Goal: Transaction & Acquisition: Purchase product/service

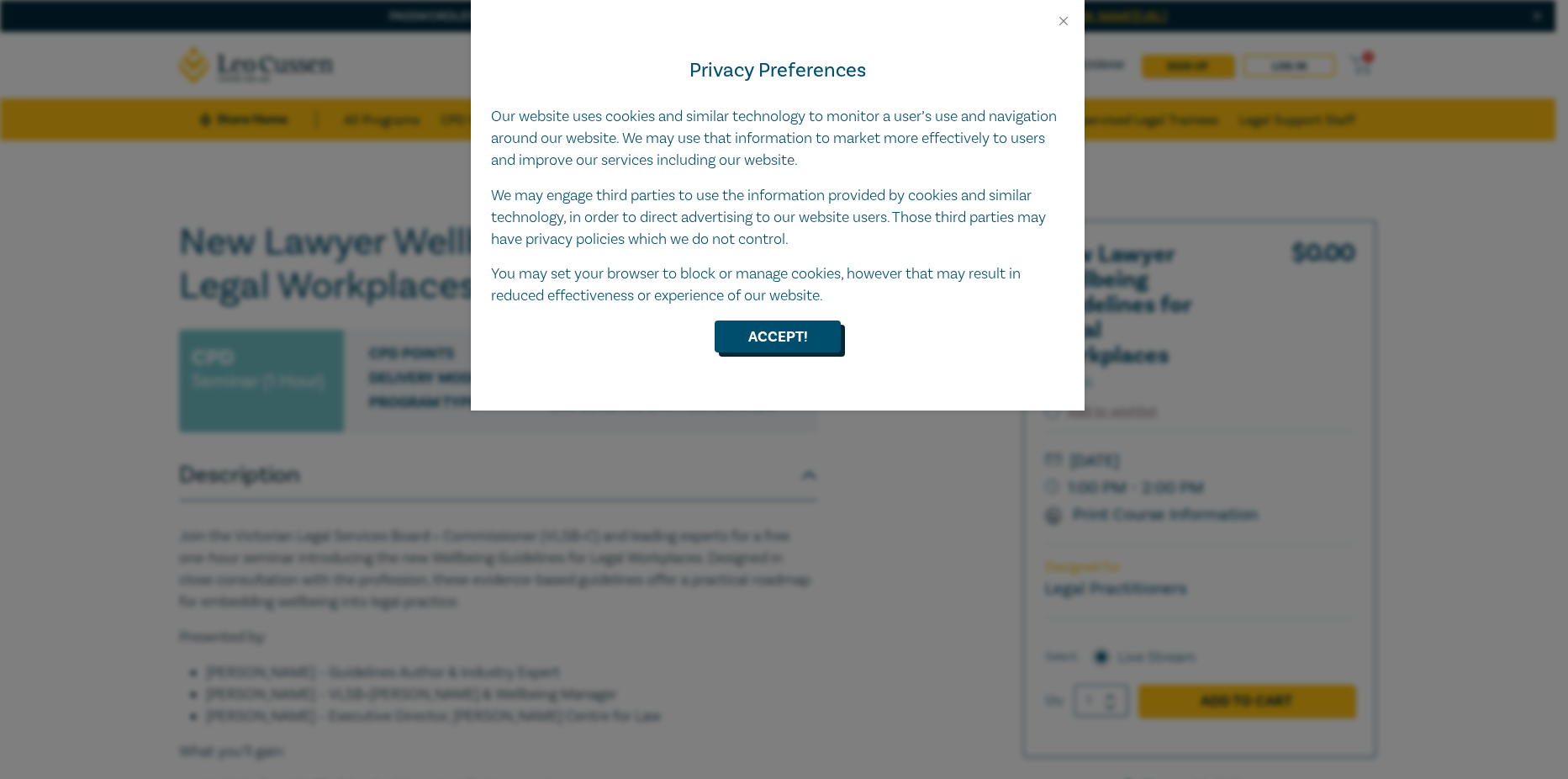
click at [830, 337] on button "Accept!" at bounding box center [778, 336] width 126 height 32
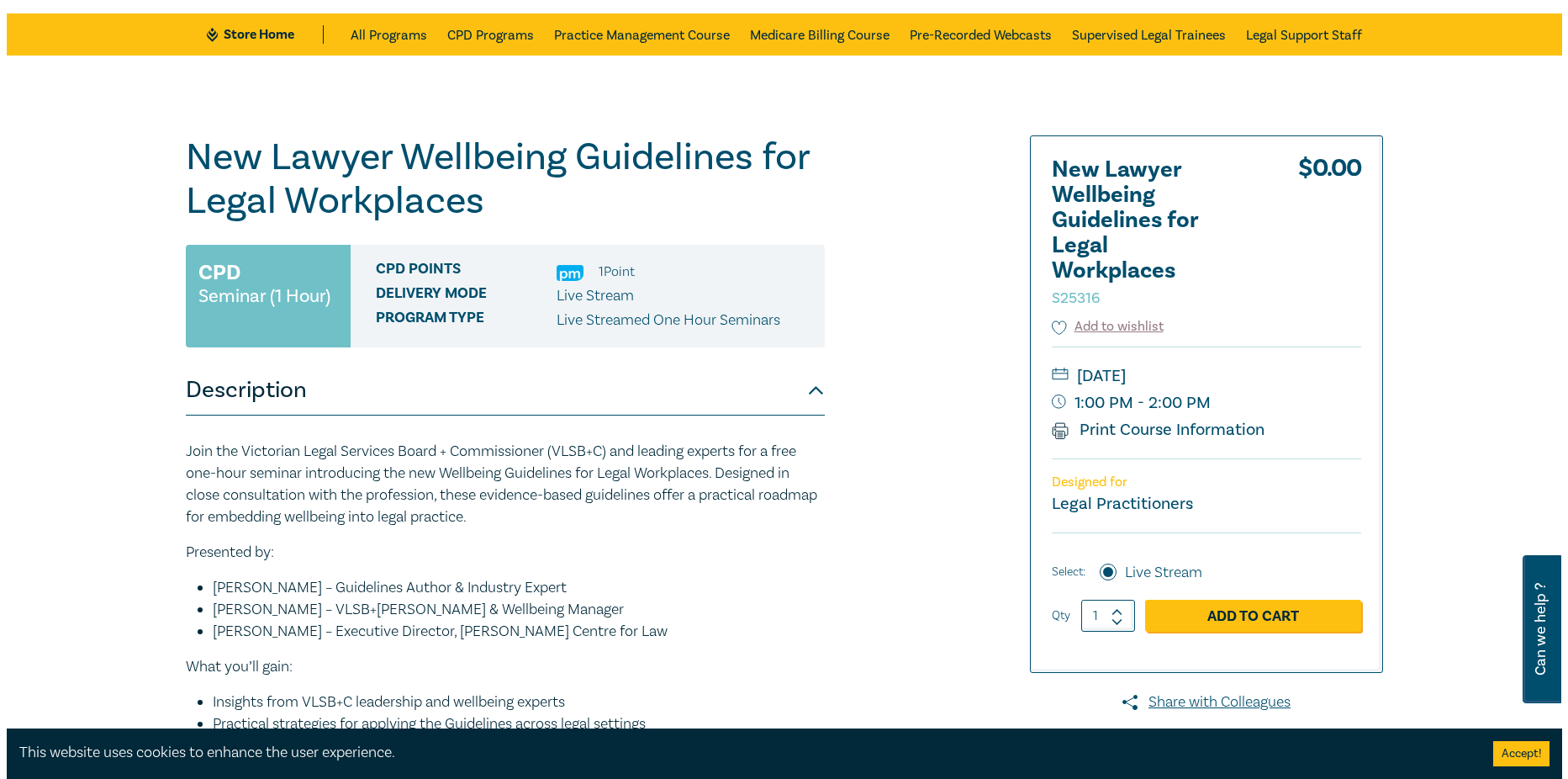
scroll to position [84, 0]
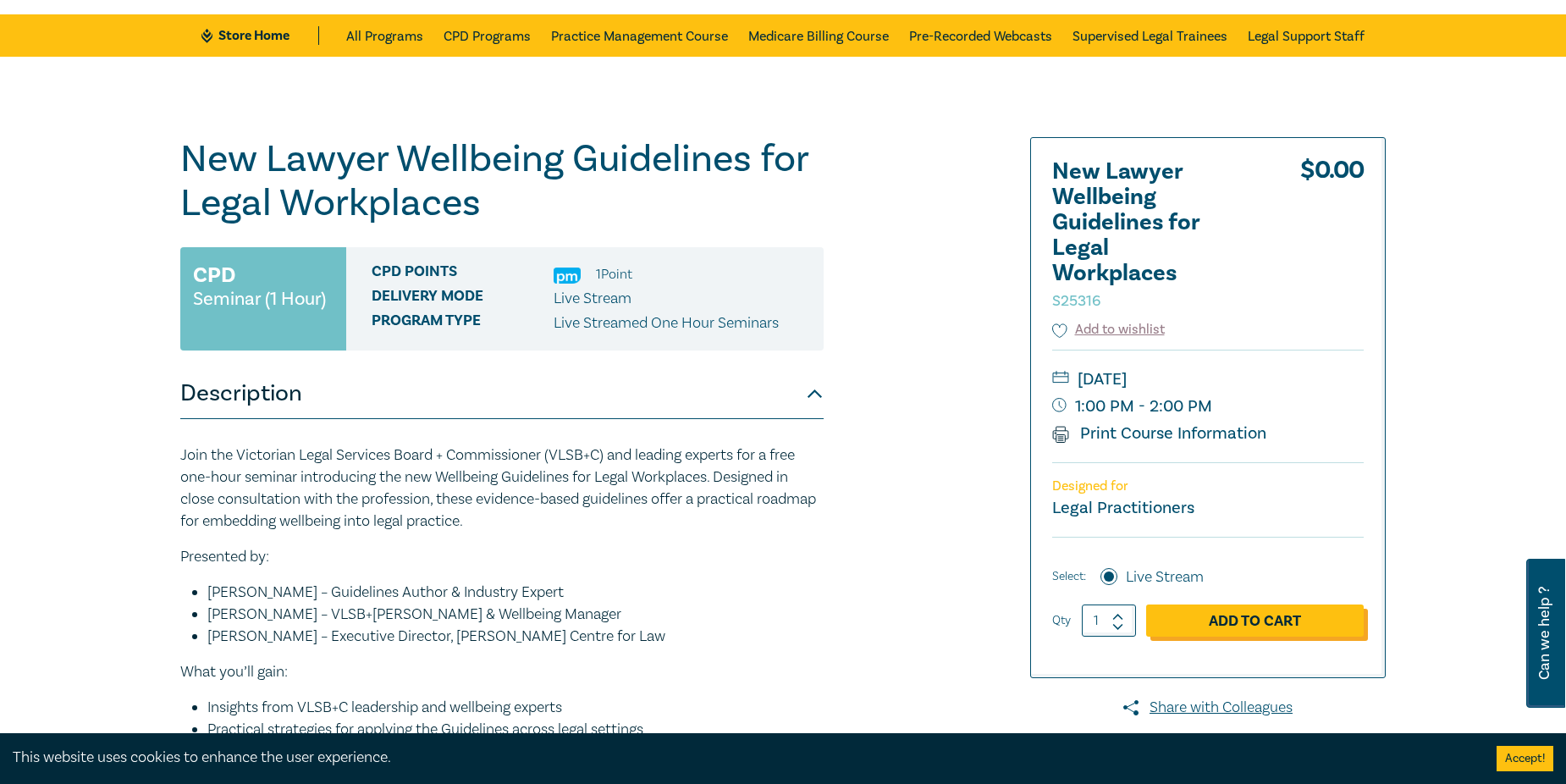
click at [1234, 618] on link "Add to Cart" at bounding box center [1255, 620] width 218 height 32
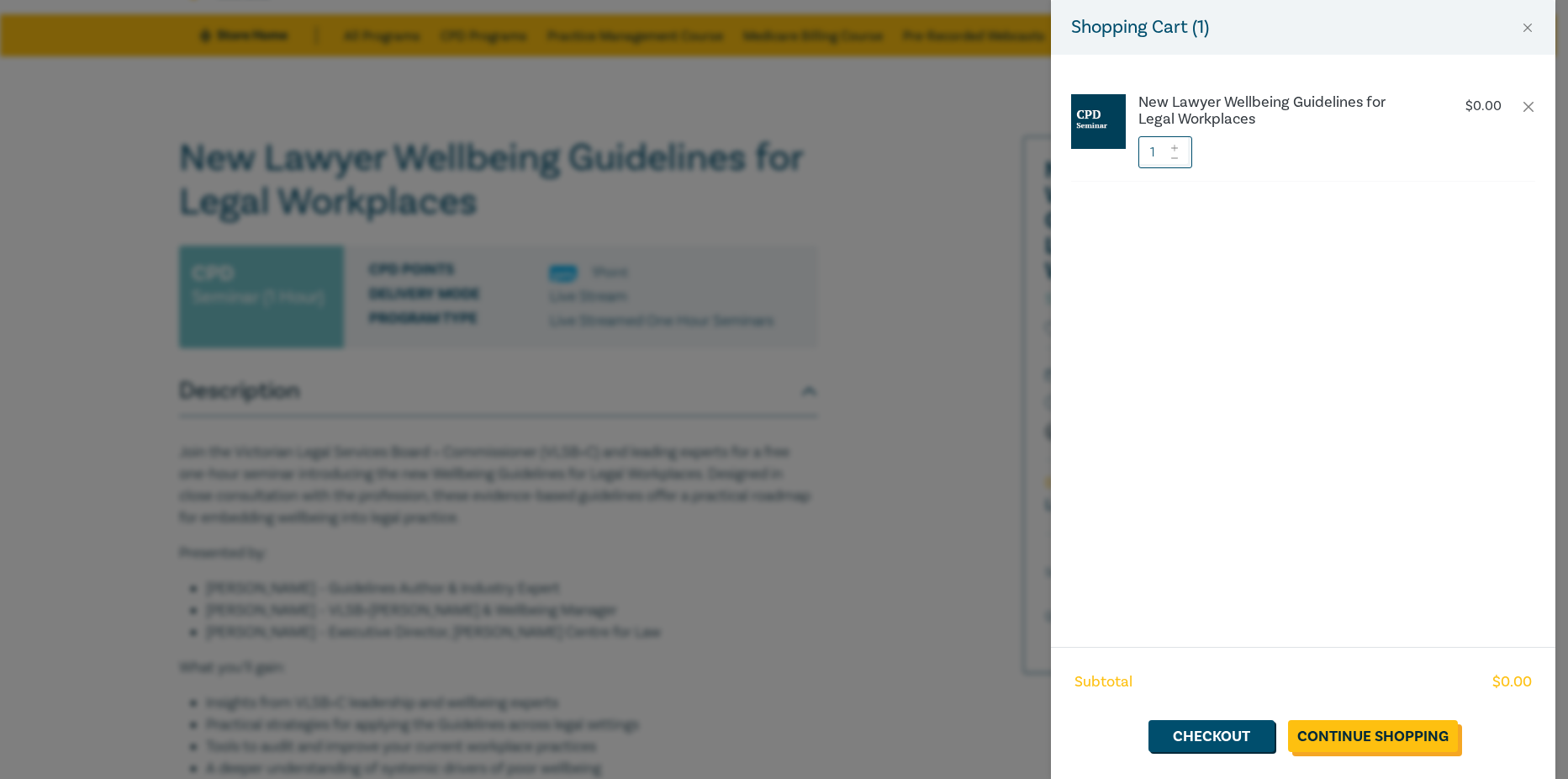
click at [1346, 738] on link "Continue Shopping" at bounding box center [1373, 736] width 170 height 32
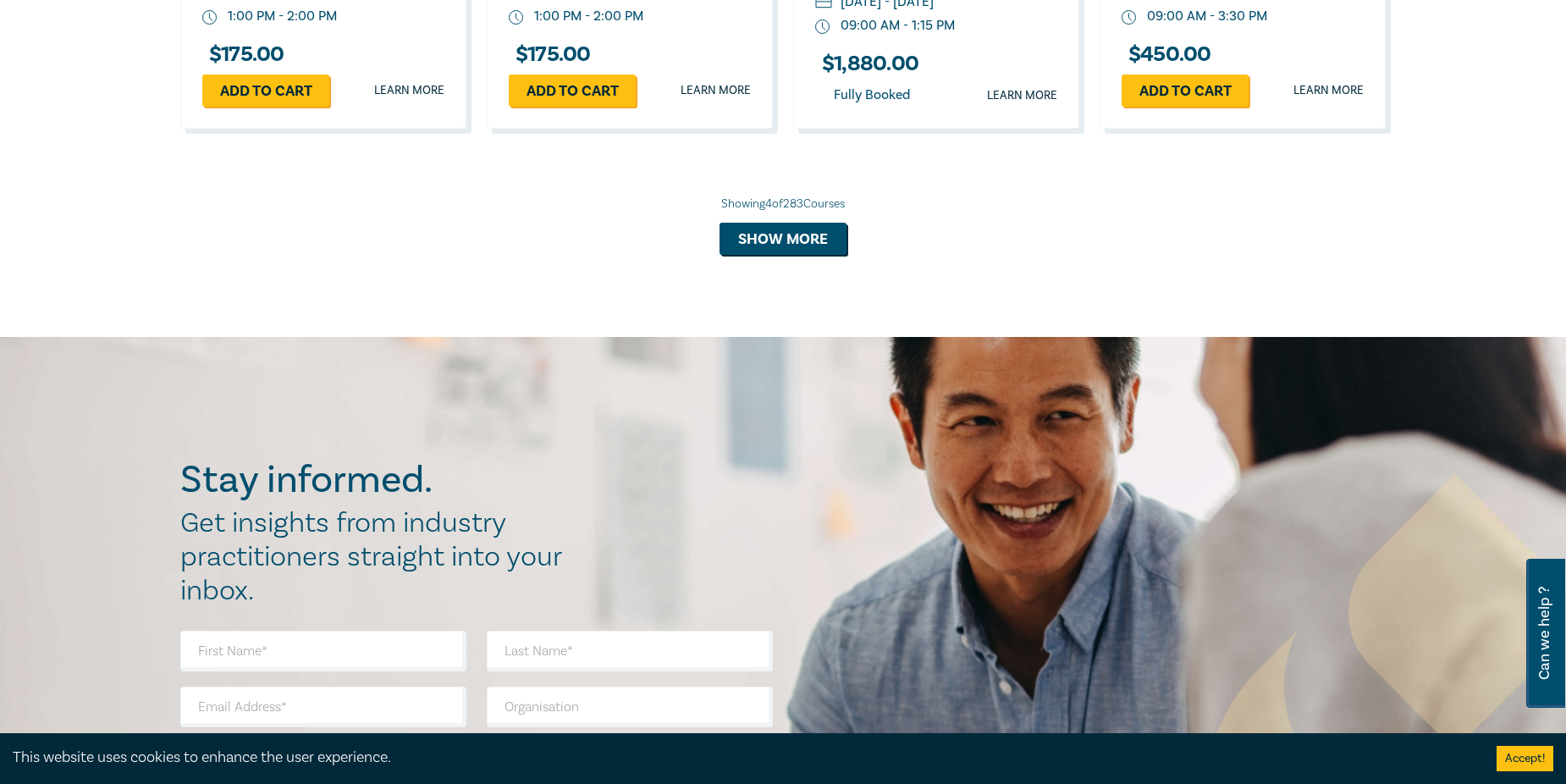
scroll to position [1523, 0]
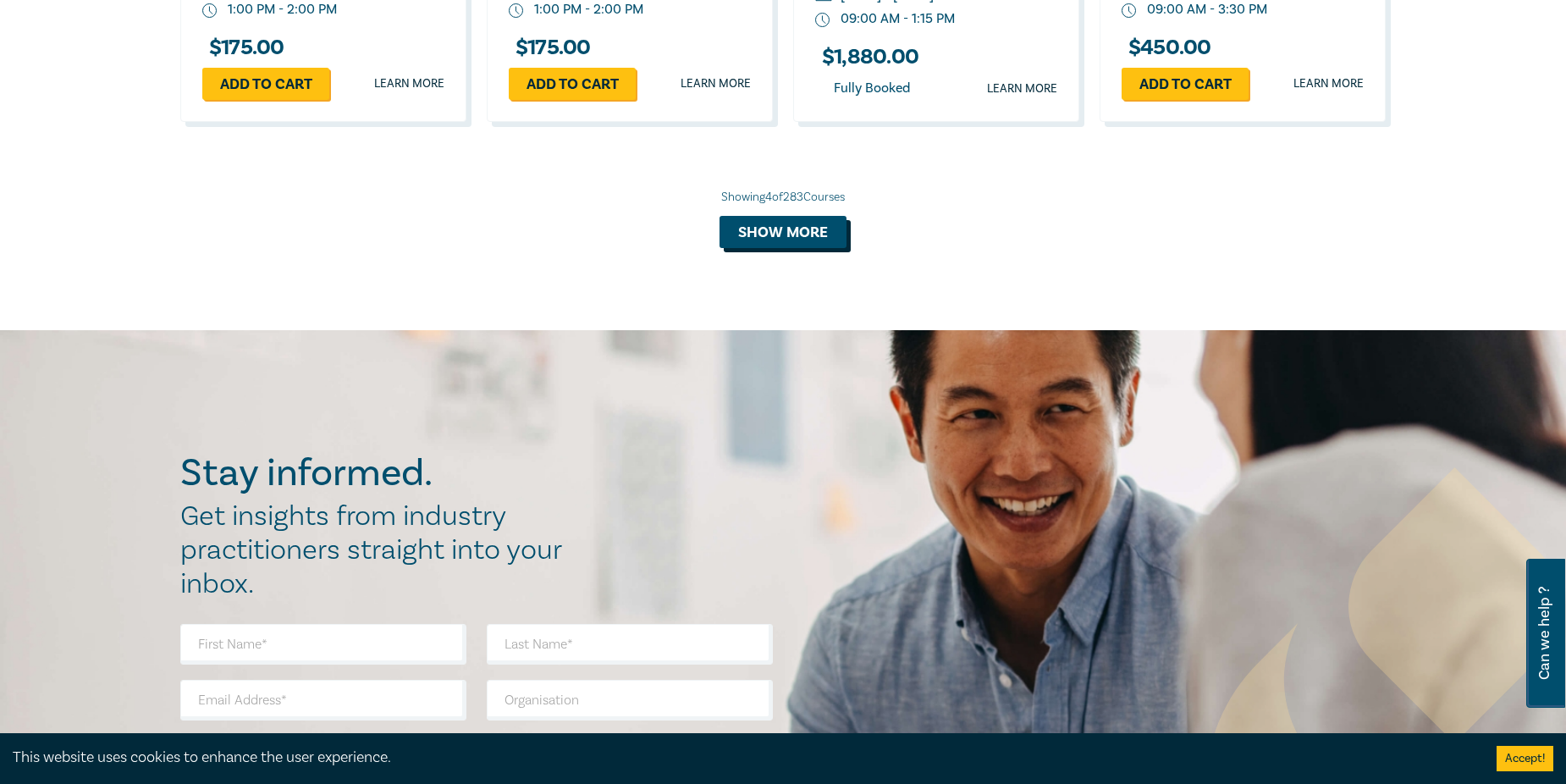
click at [784, 231] on button "Show more" at bounding box center [783, 232] width 127 height 32
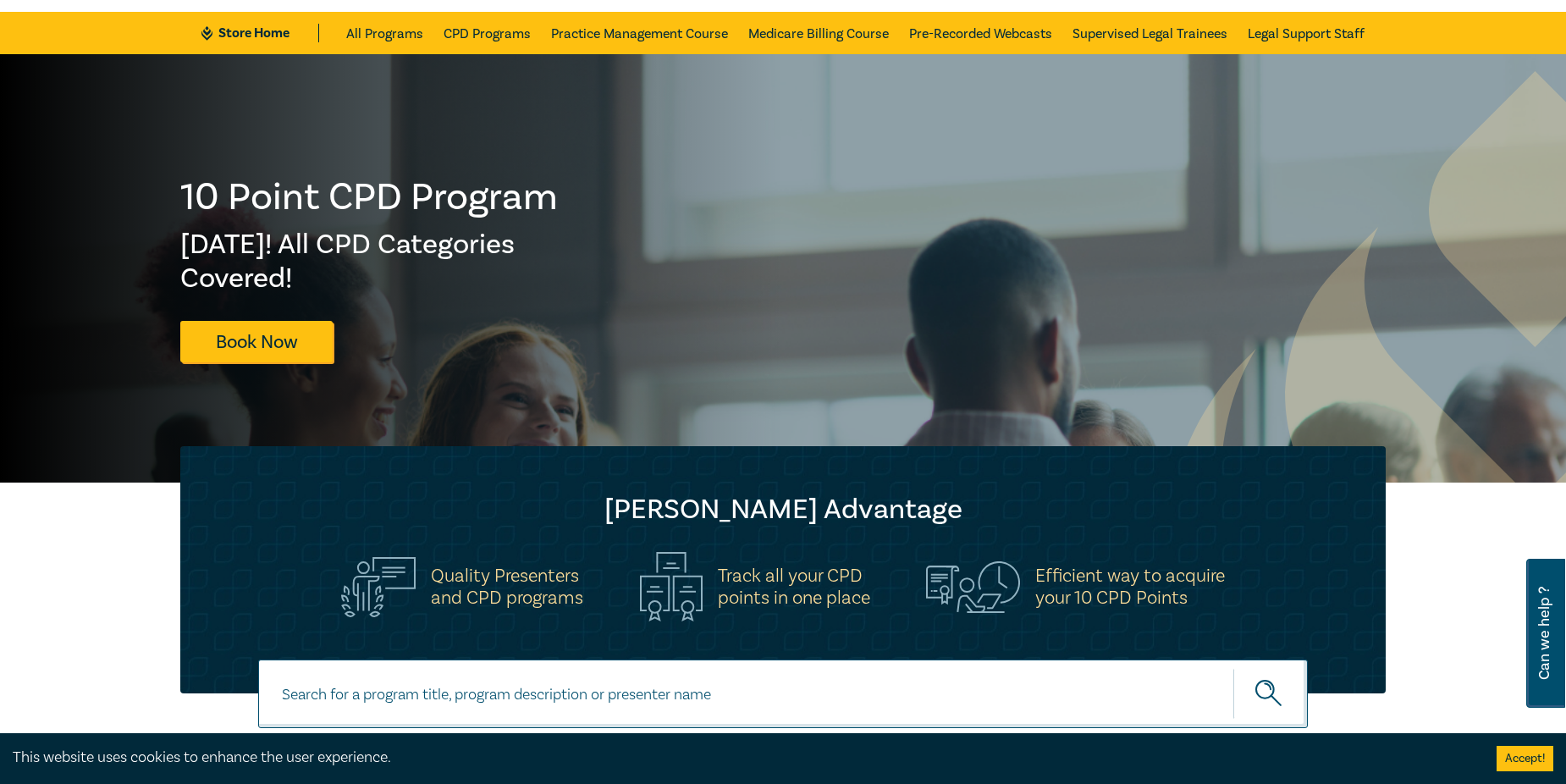
scroll to position [0, 0]
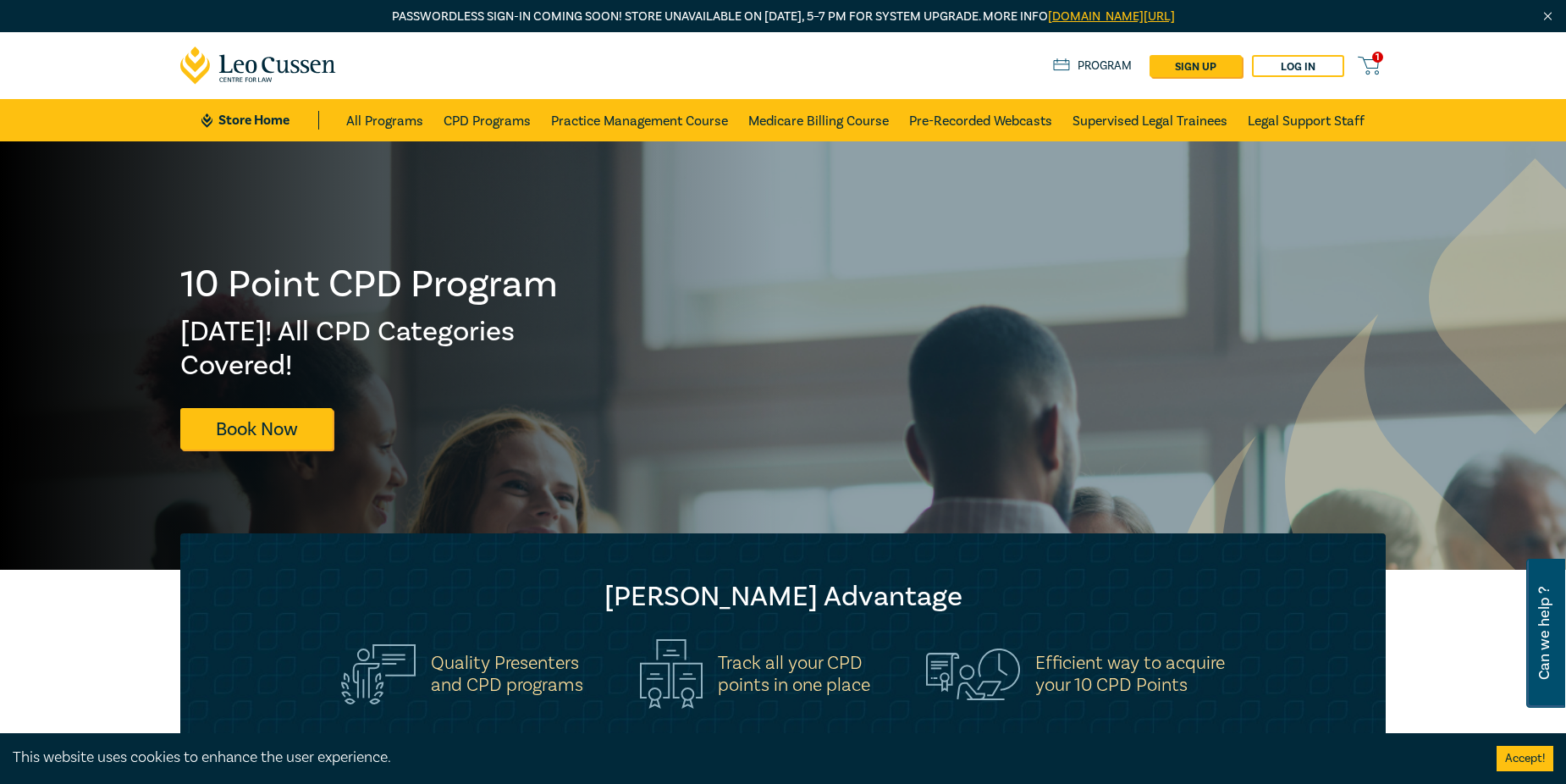
click at [1373, 64] on icon at bounding box center [1368, 65] width 21 height 21
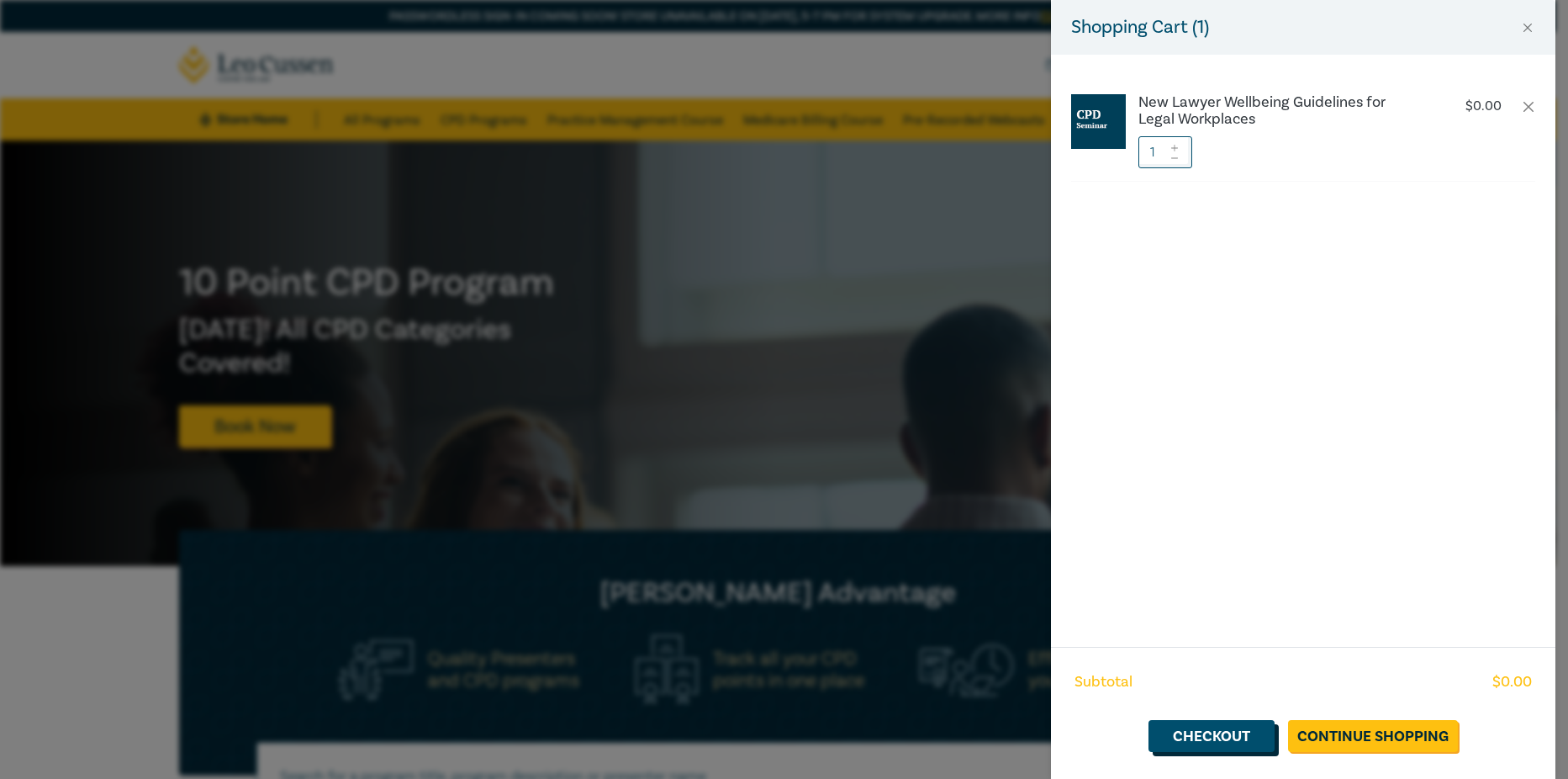
click at [1201, 734] on link "Checkout" at bounding box center [1212, 736] width 126 height 32
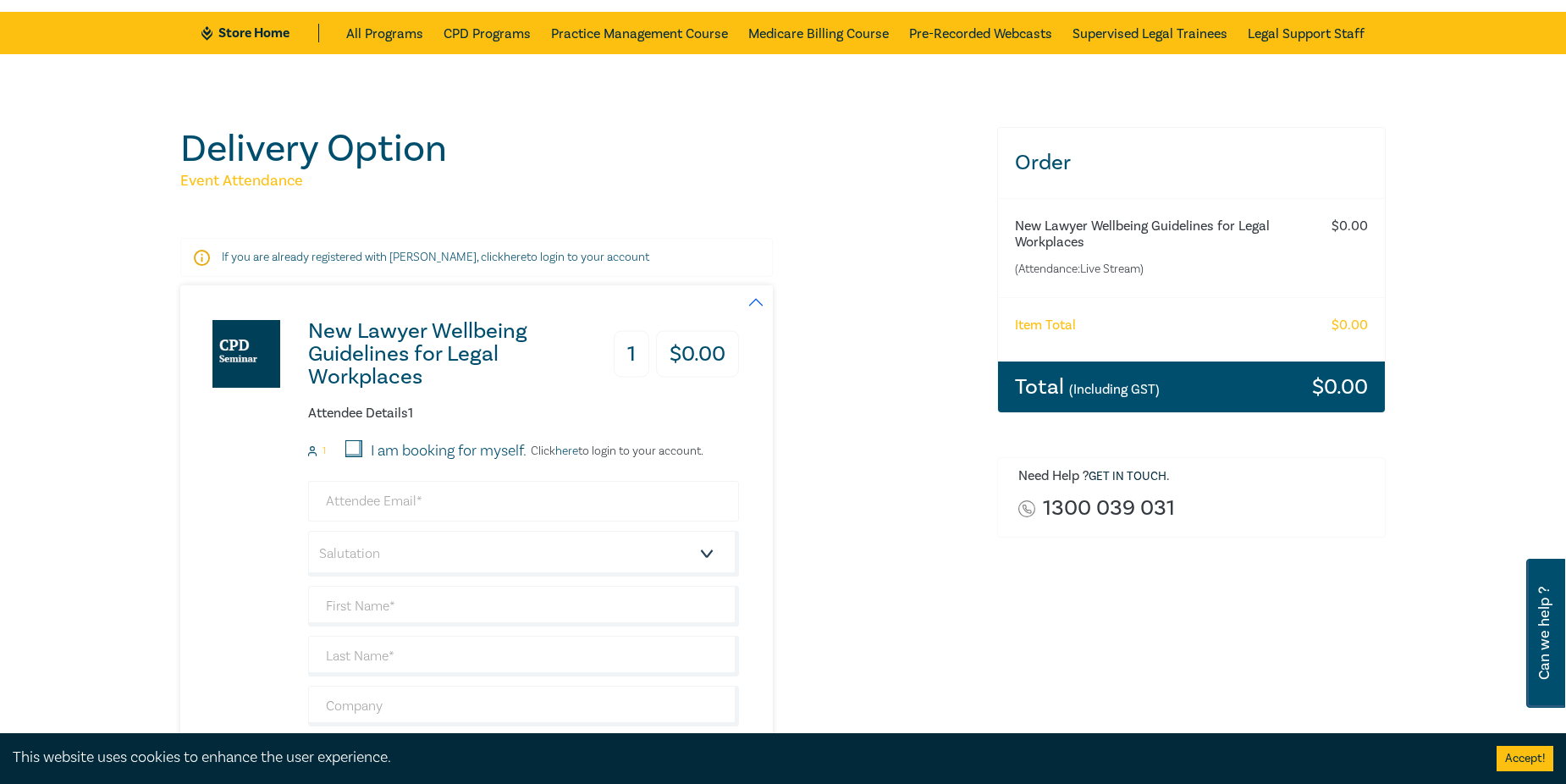
scroll to position [169, 0]
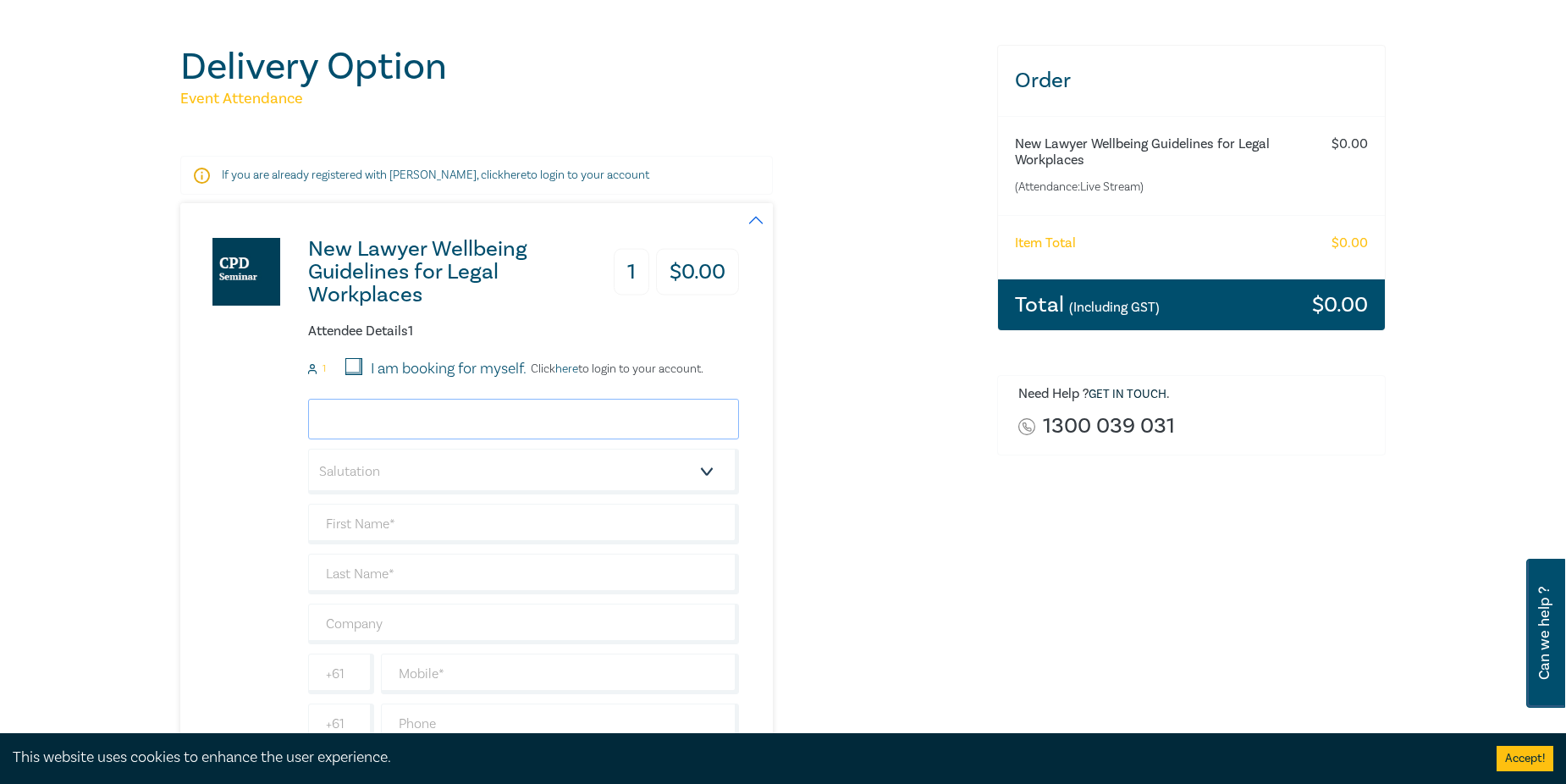
click at [459, 419] on input "email" at bounding box center [523, 418] width 431 height 41
type input "akaur@andrewslegalgroup.com.au"
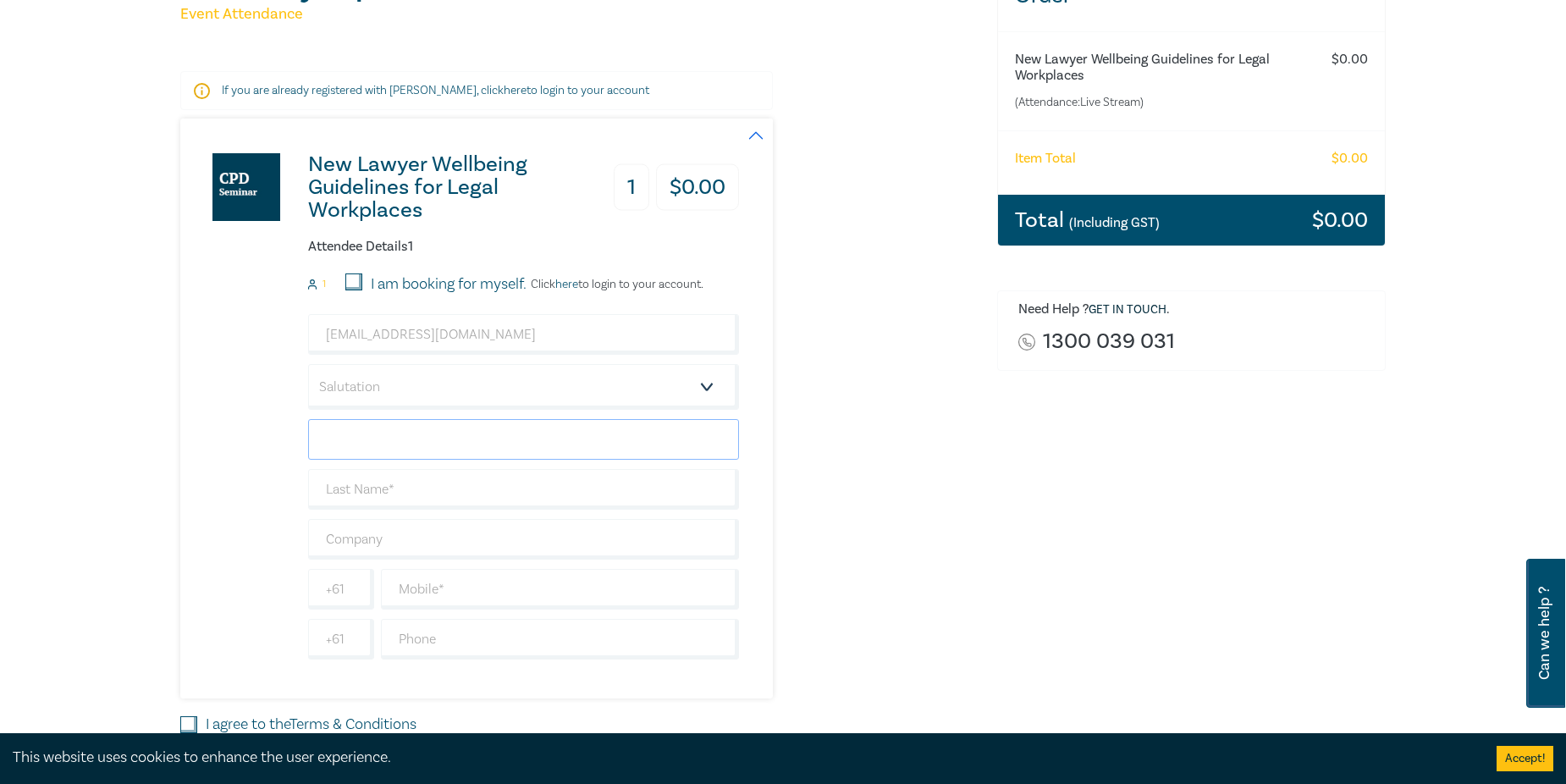
click at [442, 443] on input "text" at bounding box center [523, 439] width 431 height 41
type input "amanpreet"
type input "kaur"
type input "LEGAL"
click at [712, 385] on select "Salutation Mr. Mrs. Ms. Miss Dr. Prof. Other" at bounding box center [523, 387] width 431 height 46
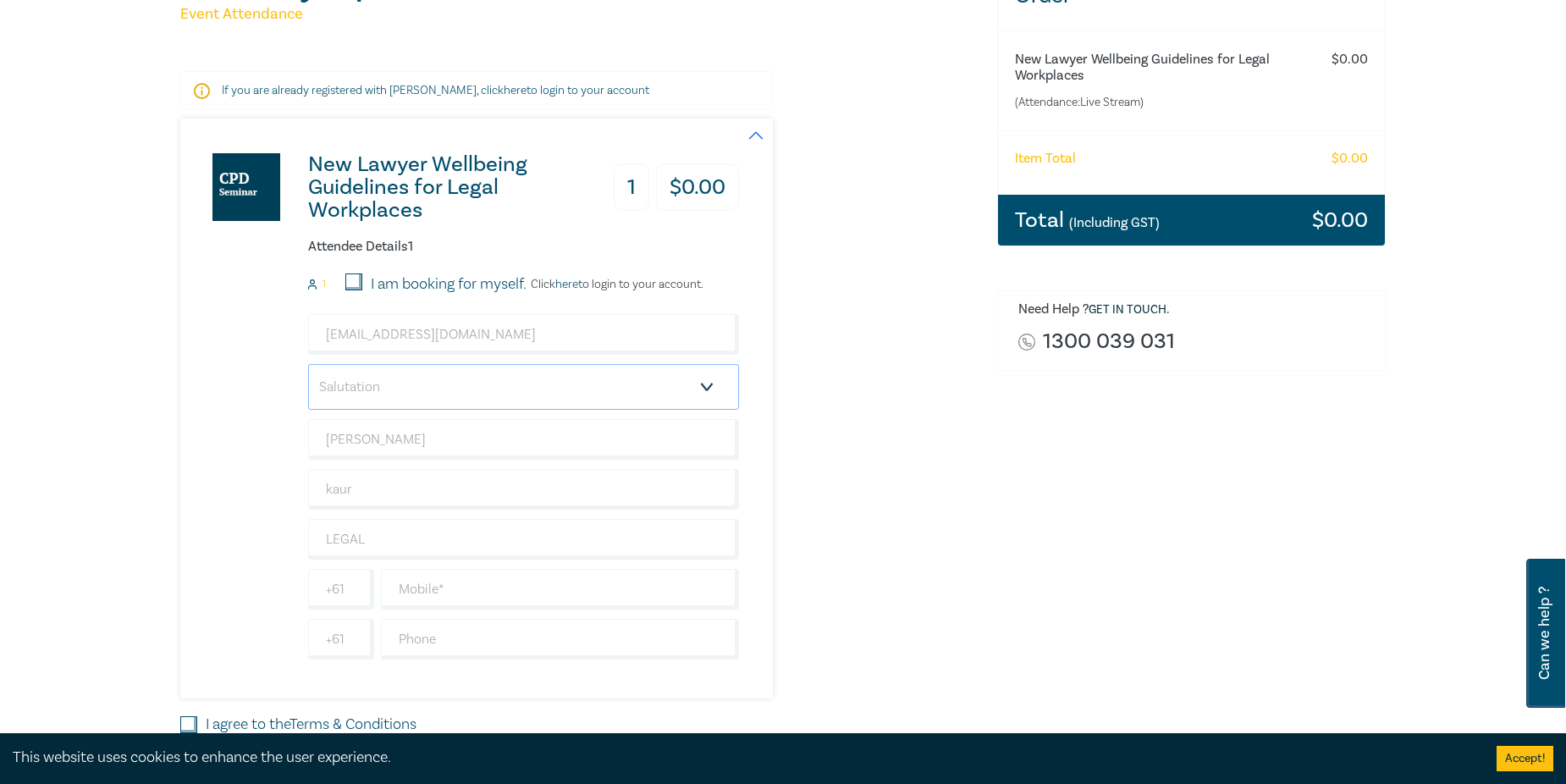
select select "Mrs."
click at [308, 364] on select "Salutation Mr. Mrs. Ms. Miss Dr. Prof. Other" at bounding box center [523, 387] width 431 height 46
click at [334, 442] on input "amanpreet" at bounding box center [523, 439] width 431 height 41
type input "Amanpreet"
type input "kaur"
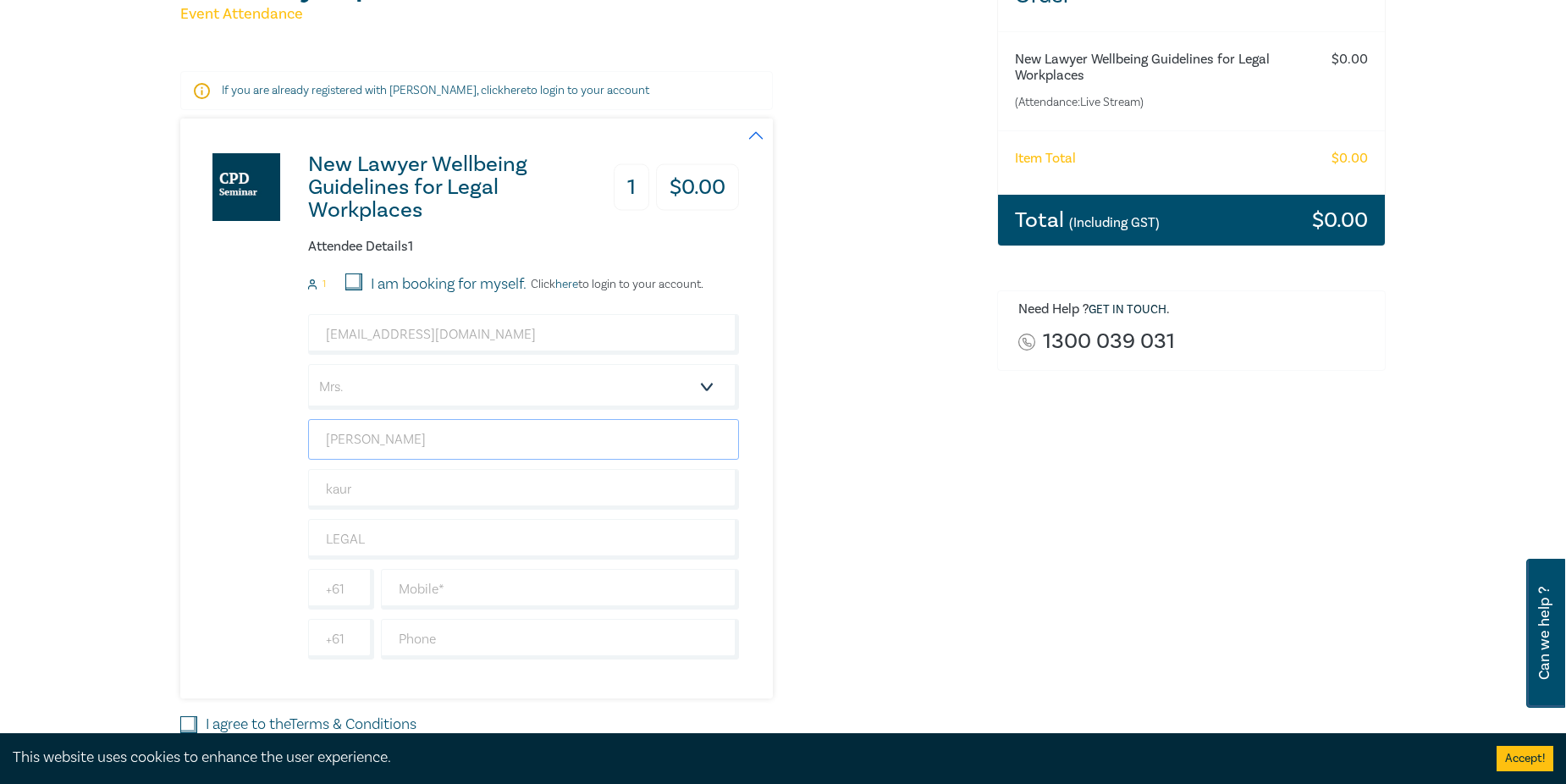
click at [610, 430] on input "Amanpreet" at bounding box center [523, 439] width 431 height 41
click at [318, 535] on input "LEGAL" at bounding box center [523, 539] width 431 height 41
click at [371, 535] on input "LEGAL" at bounding box center [523, 539] width 431 height 41
click at [339, 597] on input "+61" at bounding box center [341, 588] width 66 height 41
click at [456, 594] on input "text" at bounding box center [560, 588] width 358 height 41
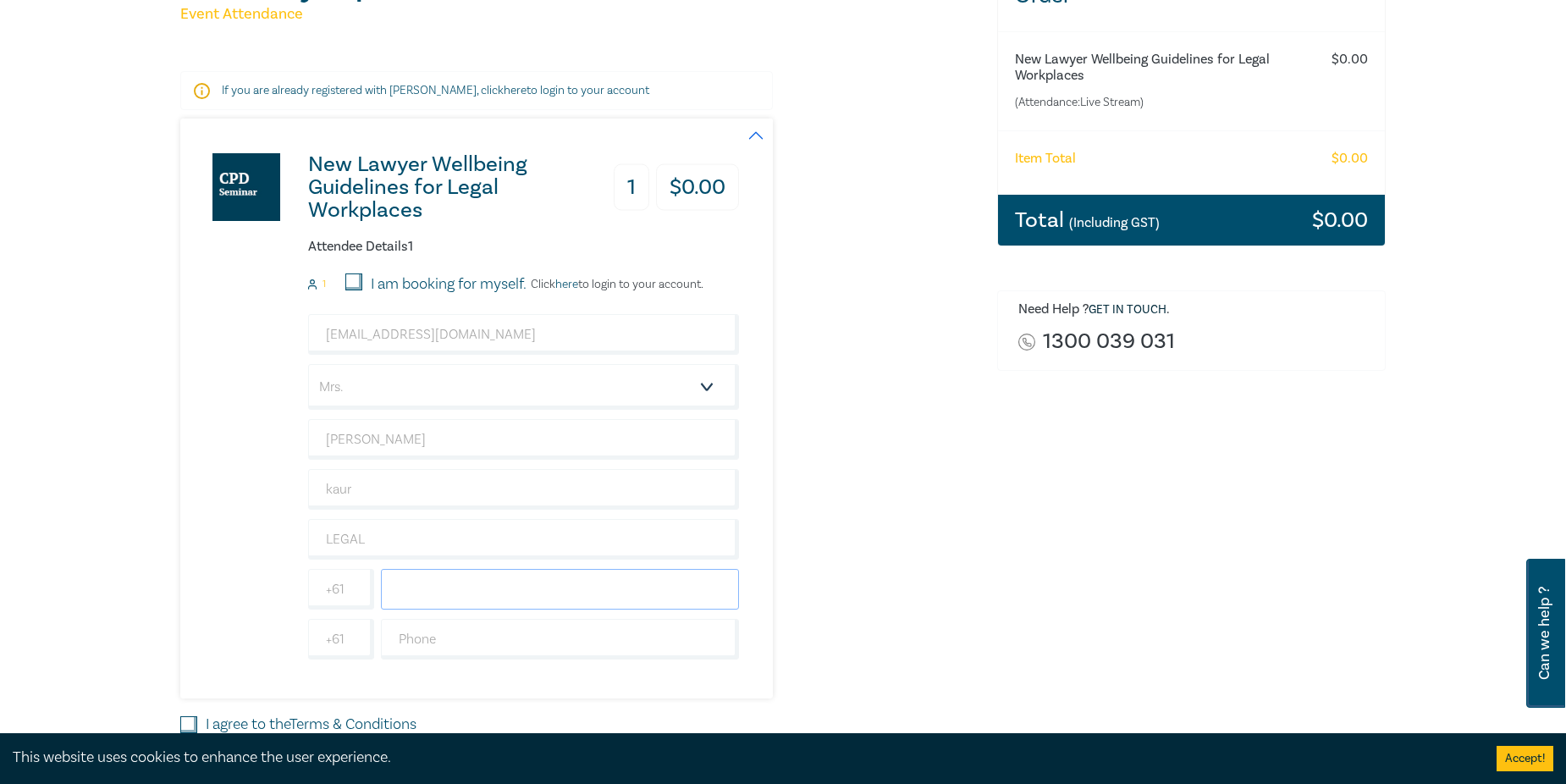
type input "0420299576"
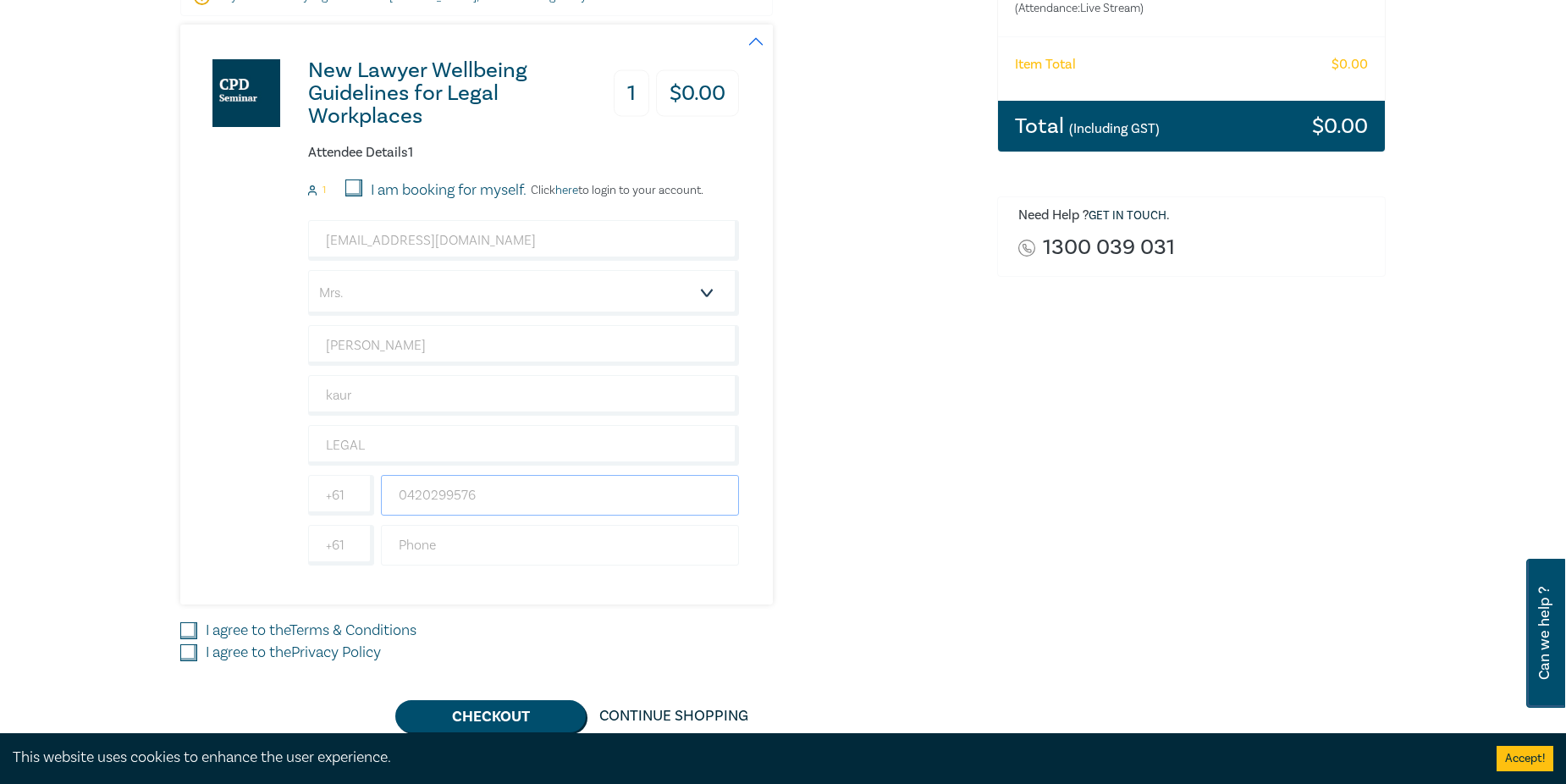
scroll to position [592, 0]
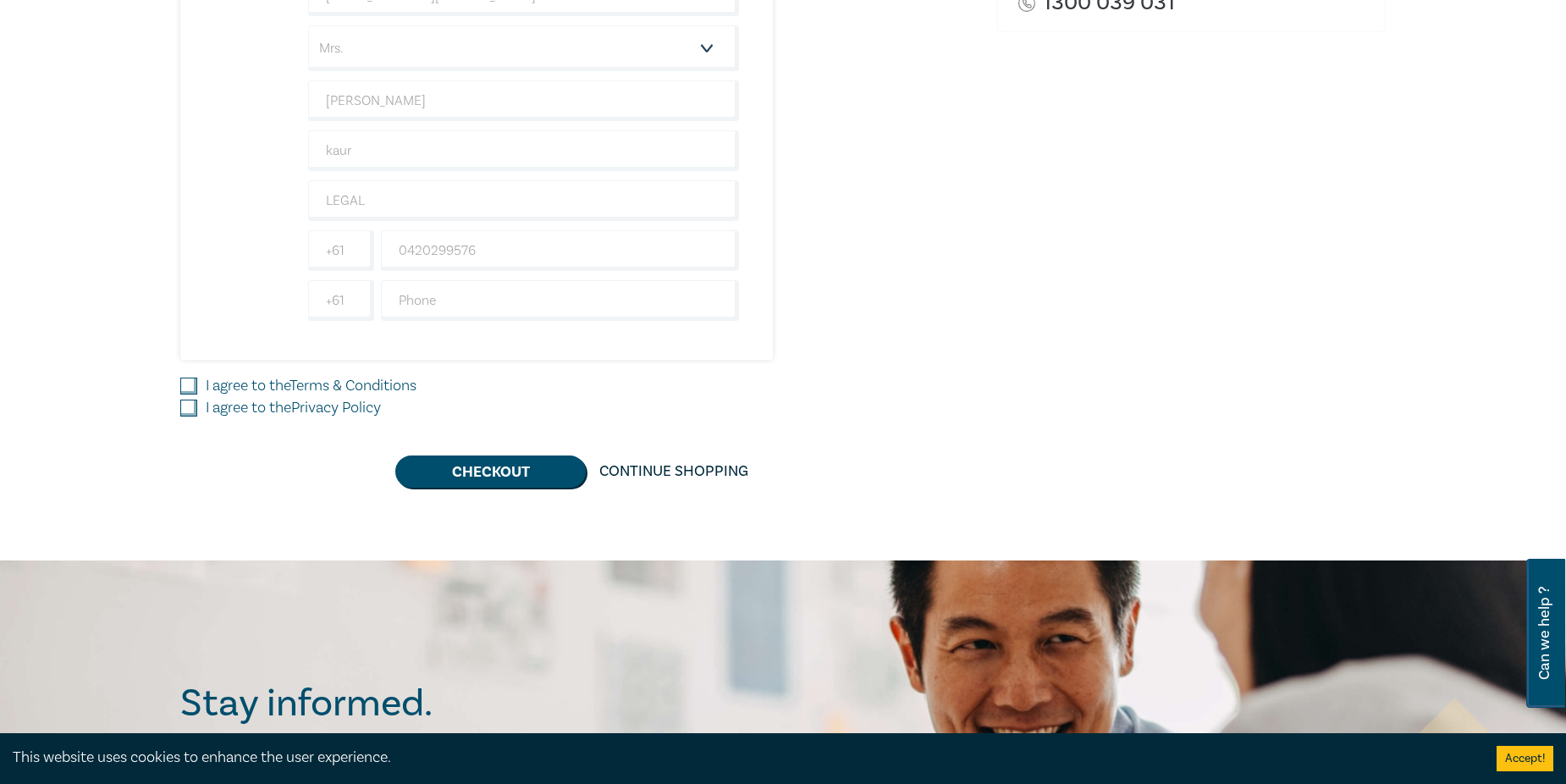
click at [195, 388] on input "I agree to the Terms & Conditions" at bounding box center [188, 386] width 17 height 17
checkbox input "true"
click at [188, 400] on input "I agree to the Privacy Policy" at bounding box center [188, 407] width 17 height 17
checkbox input "true"
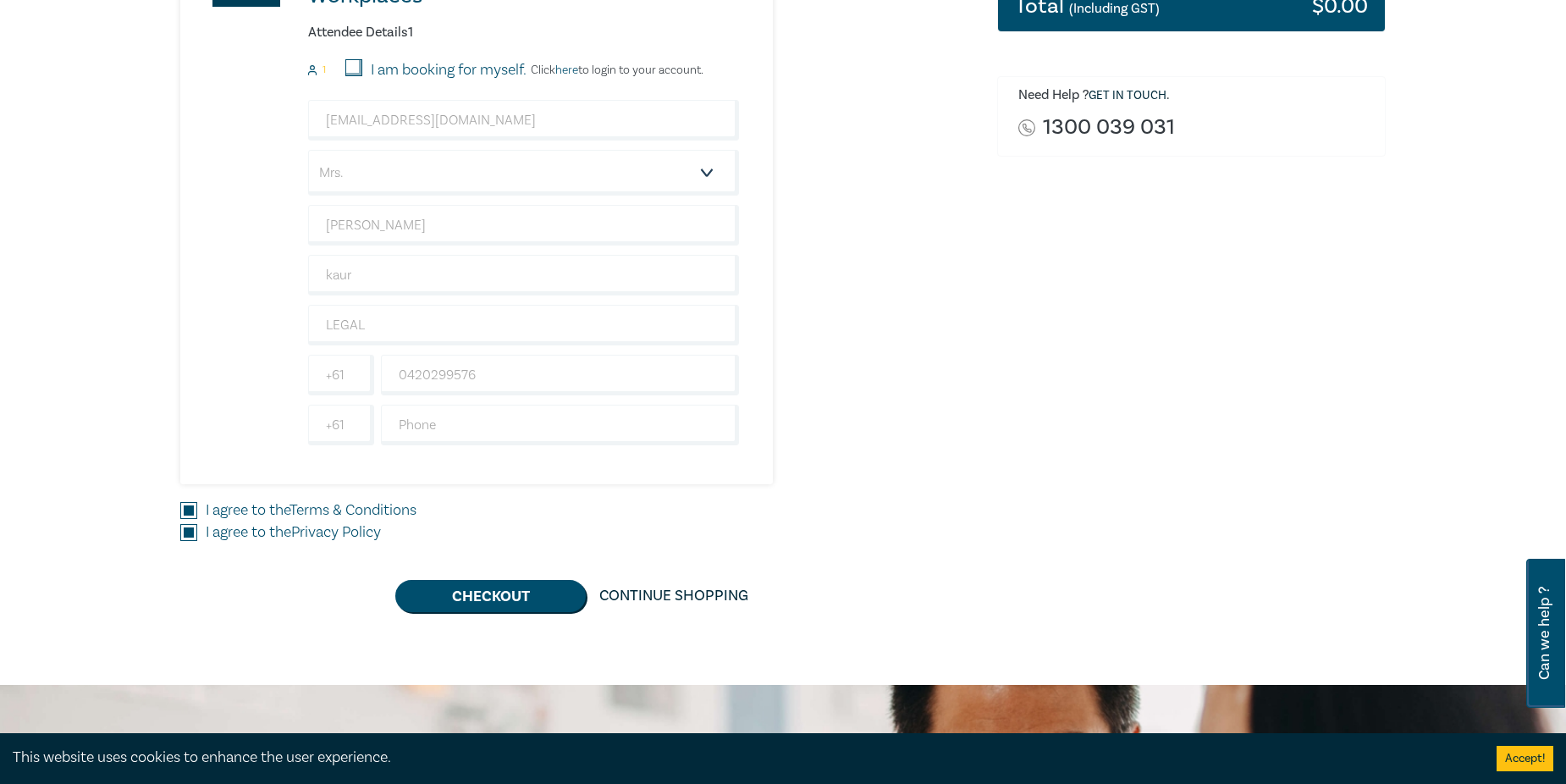
scroll to position [508, 0]
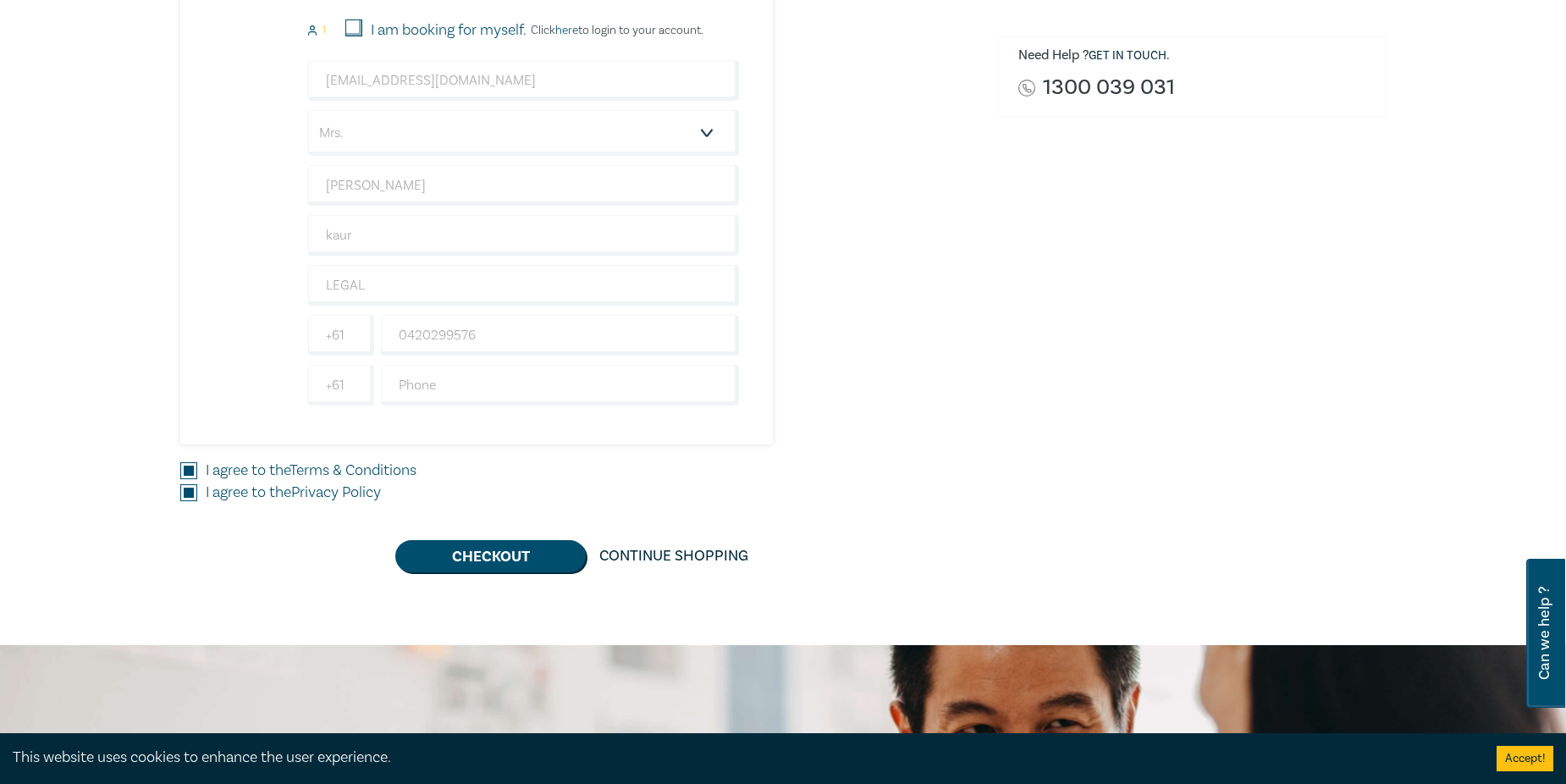
click at [351, 29] on input "I am booking for myself." at bounding box center [353, 28] width 17 height 17
checkbox input "true"
click at [529, 553] on button "Checkout" at bounding box center [491, 555] width 191 height 32
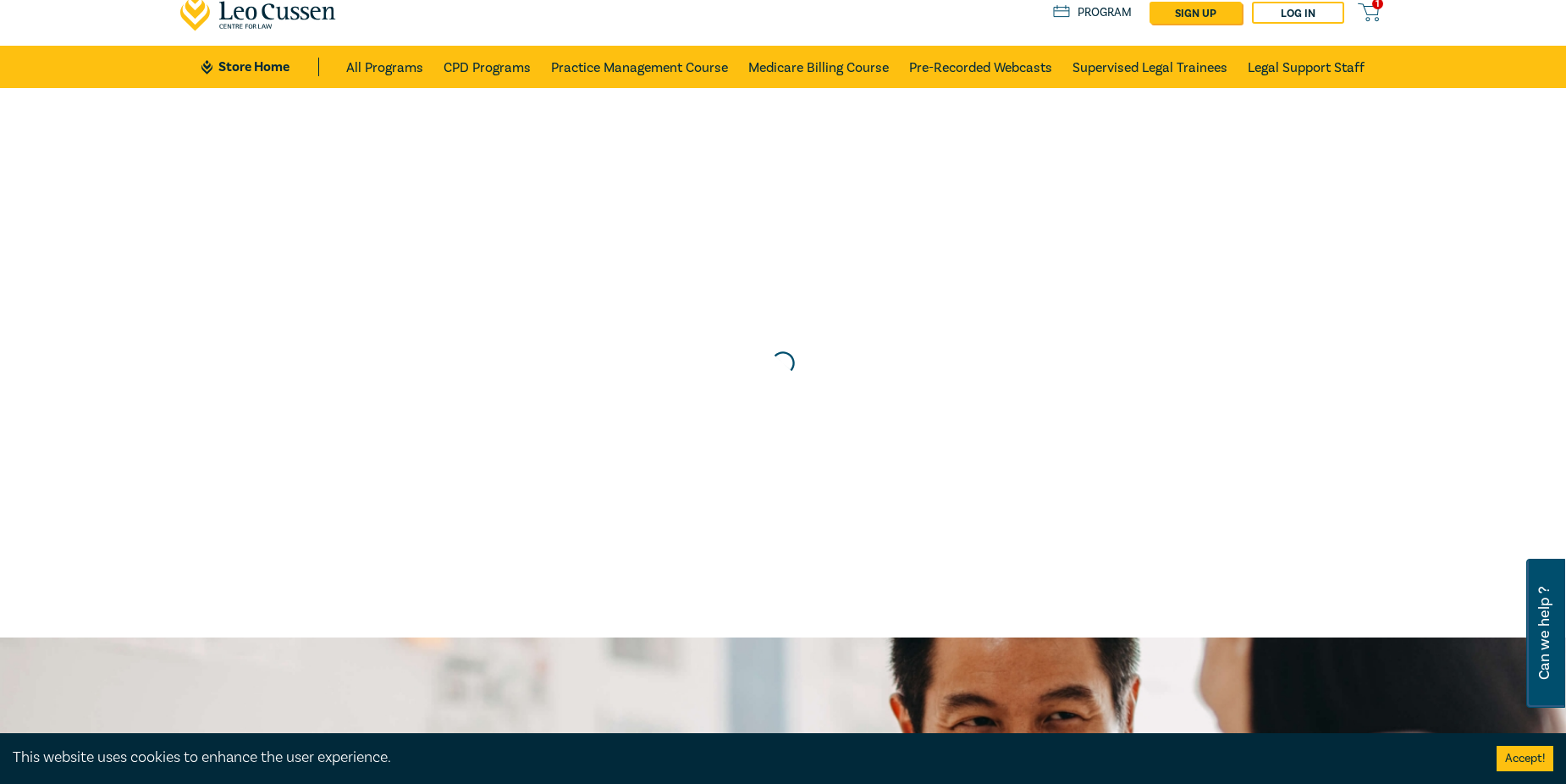
scroll to position [0, 0]
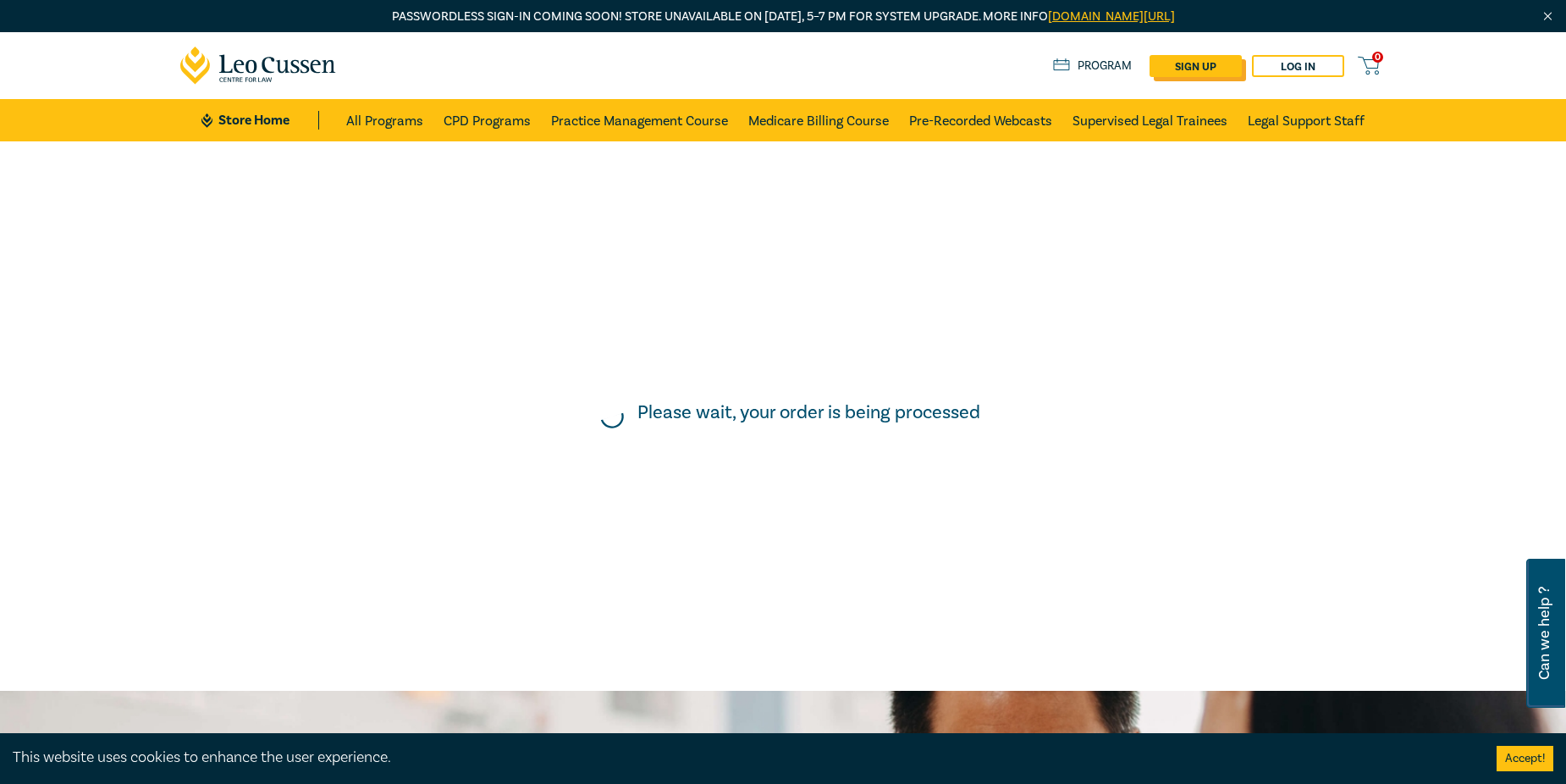
click at [1183, 70] on link "sign up" at bounding box center [1195, 66] width 92 height 22
select select "AU"
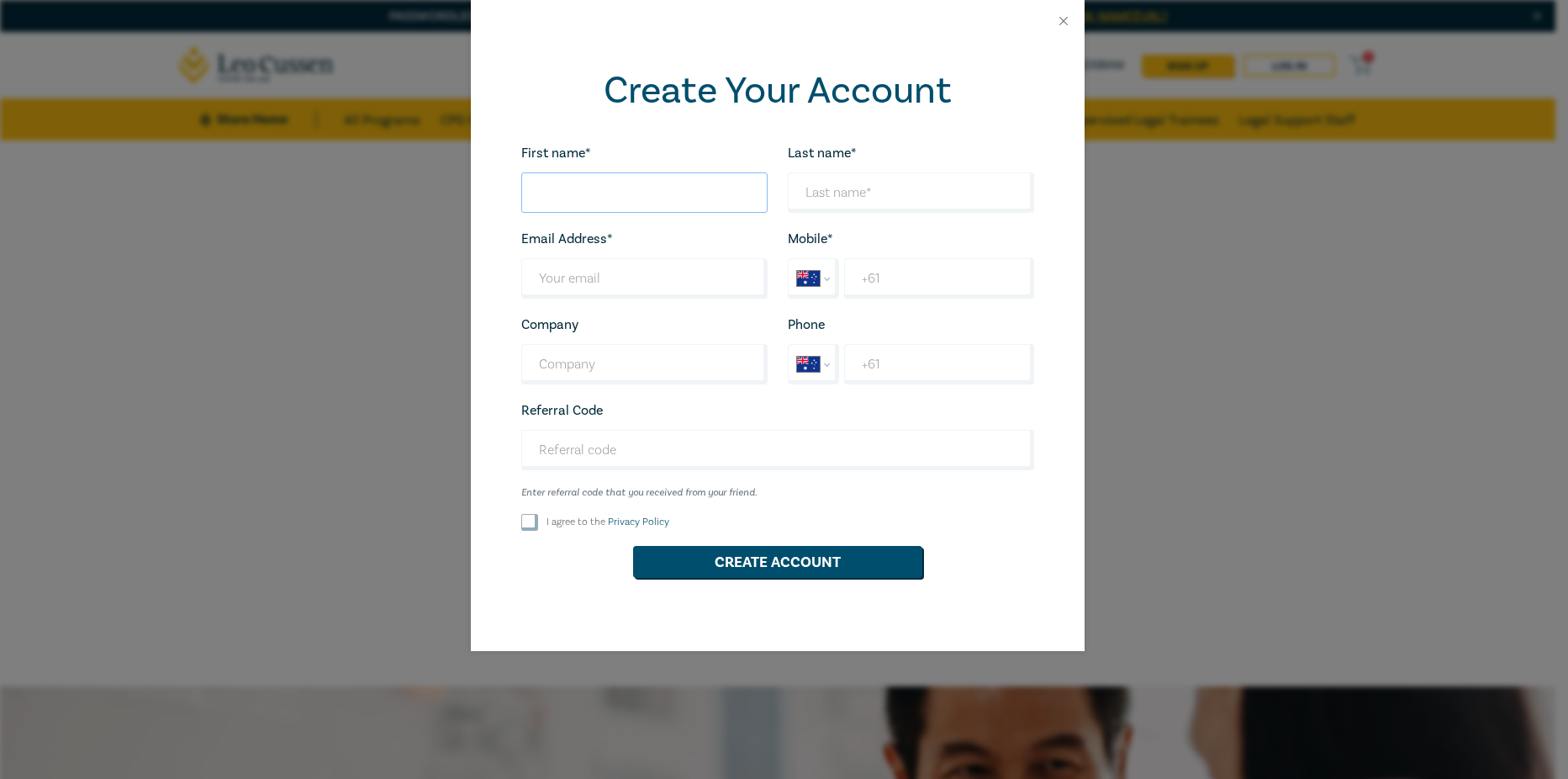
click at [666, 193] on input "First name*" at bounding box center [645, 193] width 247 height 40
type input "Amanpreet"
type input "kaur"
type input "LEGAL"
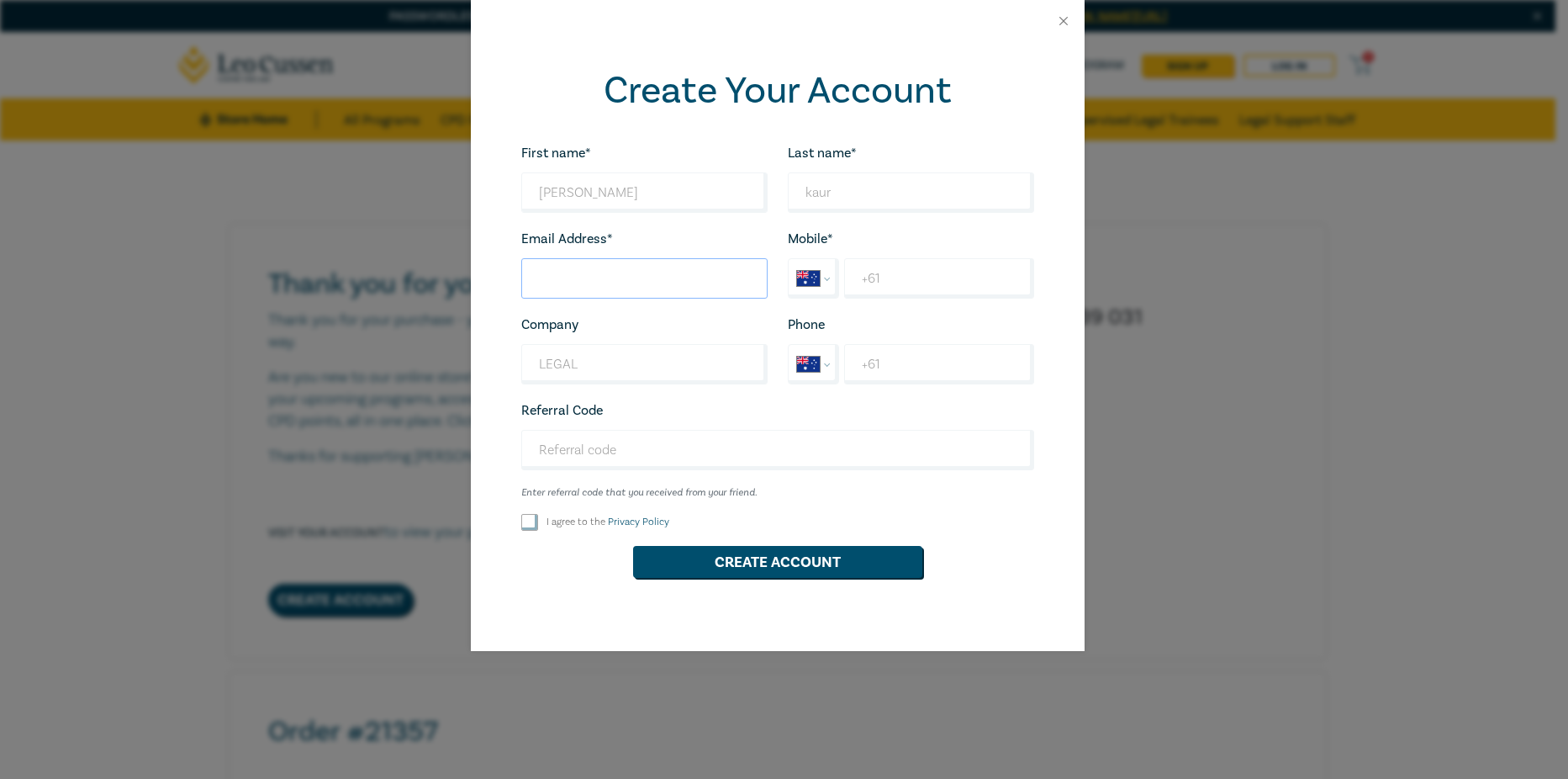
click at [662, 276] on input "Last name*" at bounding box center [645, 277] width 247 height 40
type input "akaur@andrewslegalgroup.com.au"
click at [897, 286] on input "+61" at bounding box center [939, 277] width 190 height 40
type input "+61 420 299 576"
click at [526, 524] on input "I agree to the Privacy Policy" at bounding box center [529, 521] width 17 height 17
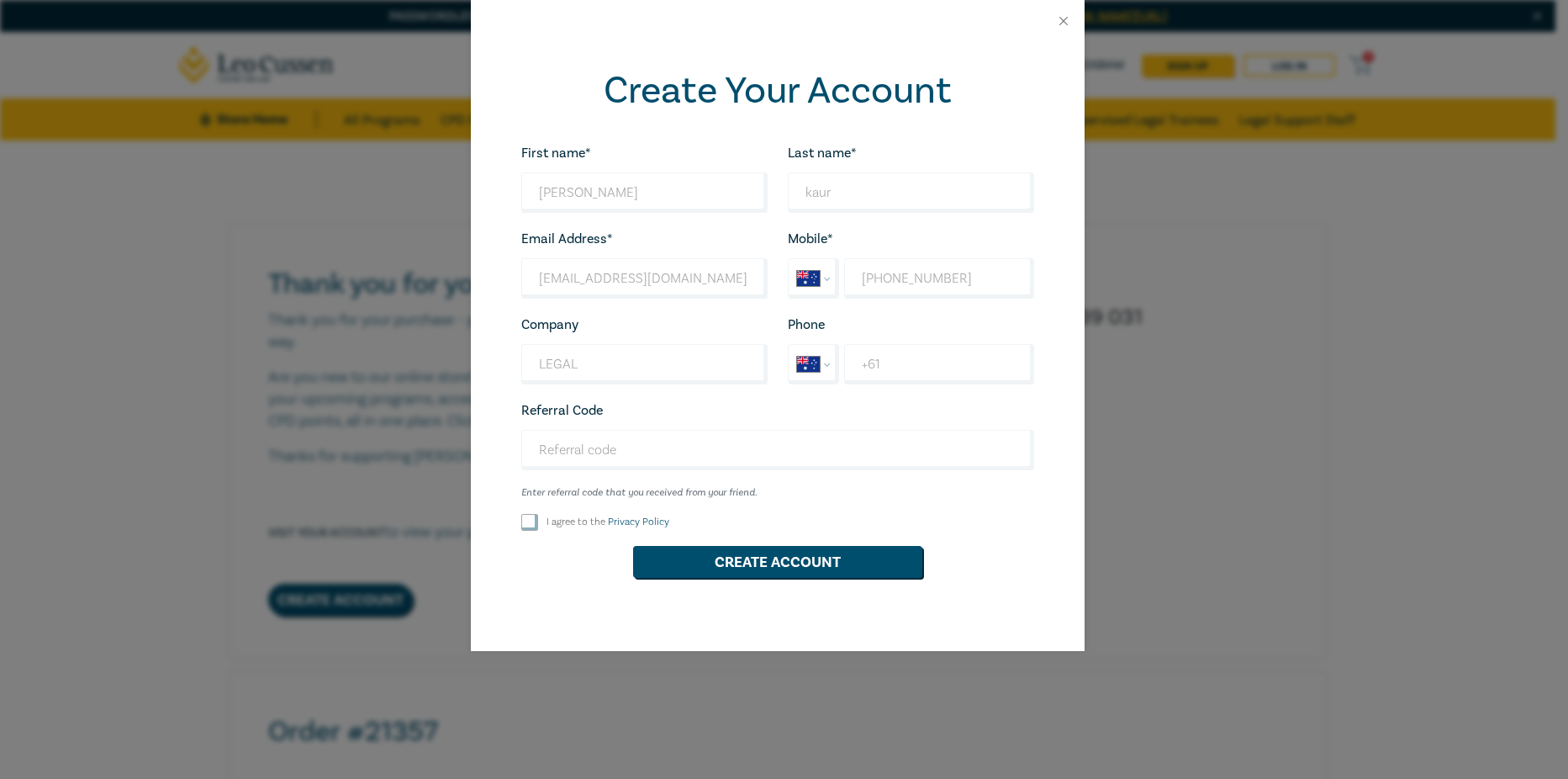
checkbox input "true"
click at [769, 570] on button "Create Account" at bounding box center [777, 562] width 289 height 32
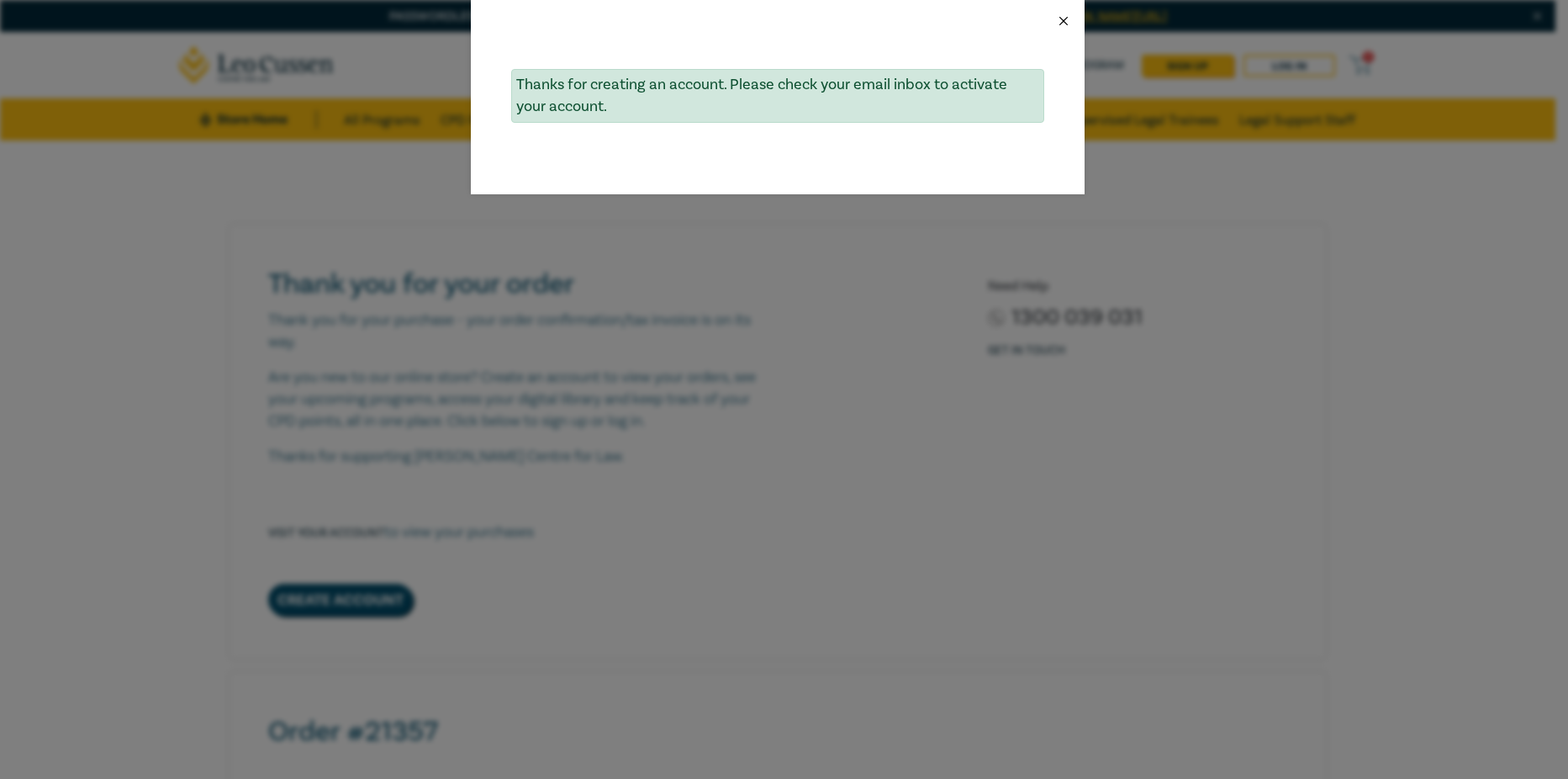
click at [1064, 19] on button "Close" at bounding box center [1063, 21] width 15 height 15
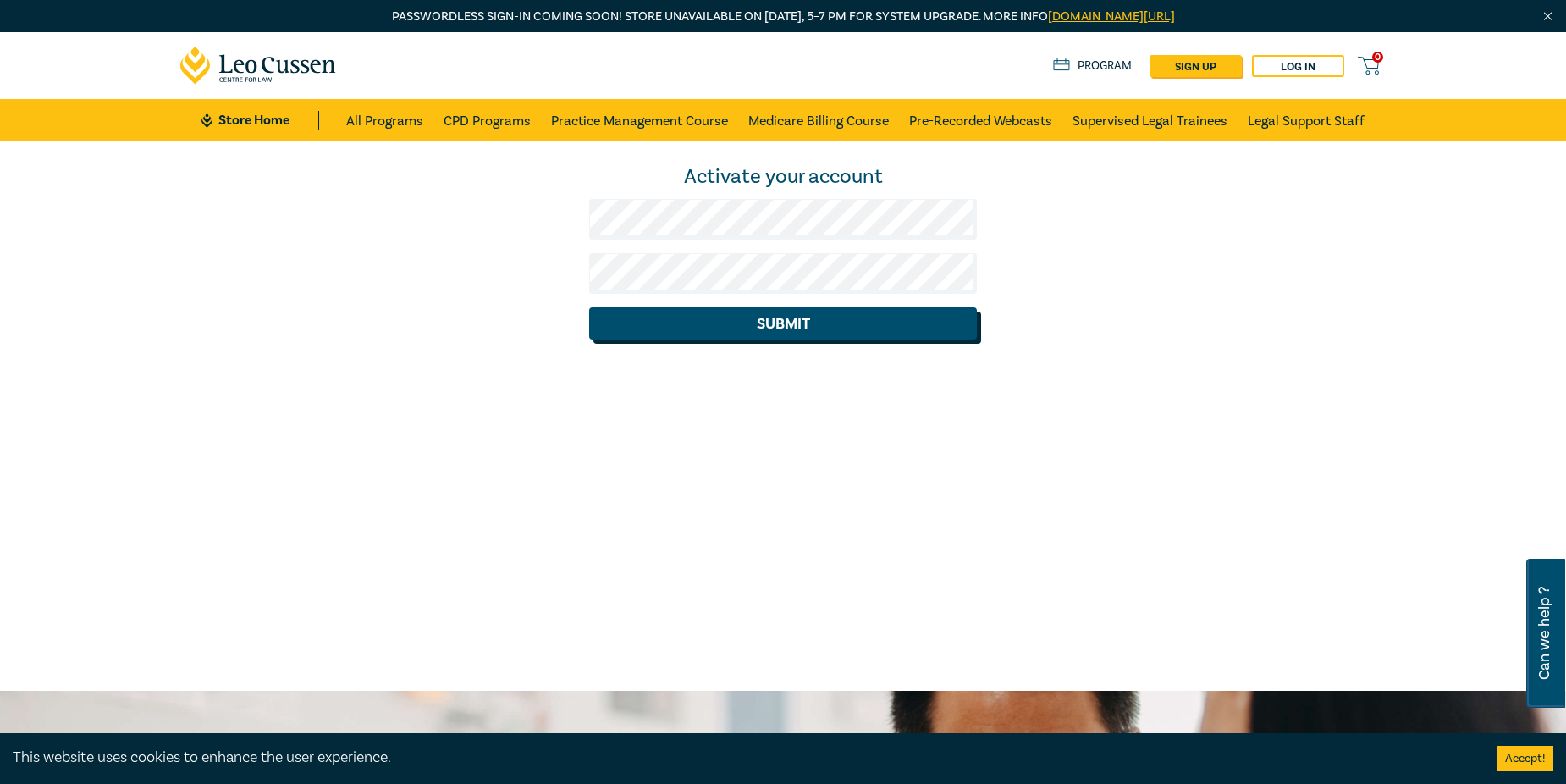
click at [749, 308] on button "Submit" at bounding box center [783, 323] width 389 height 32
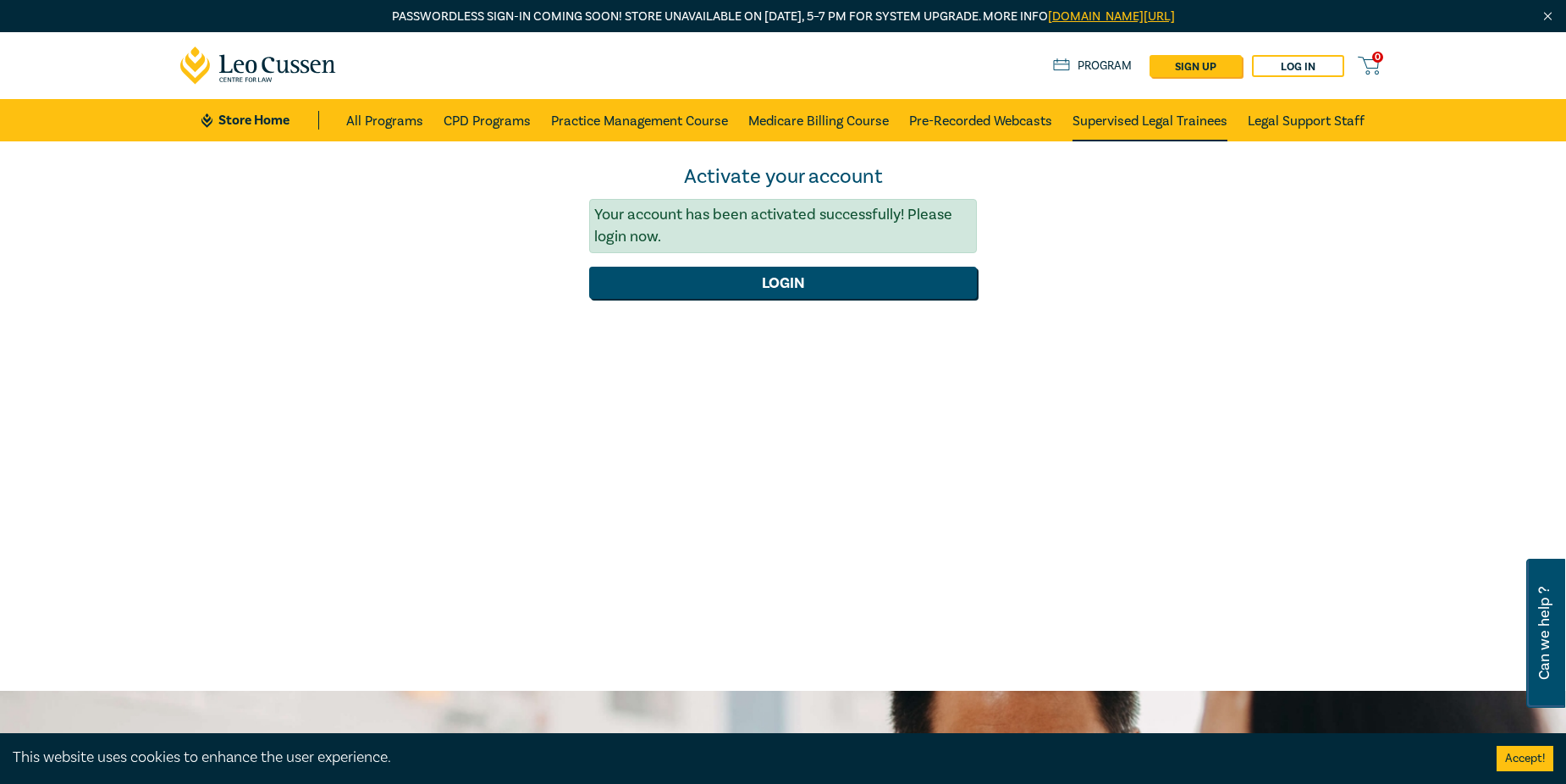
click at [1155, 120] on link "Supervised Legal Trainees" at bounding box center [1150, 120] width 155 height 43
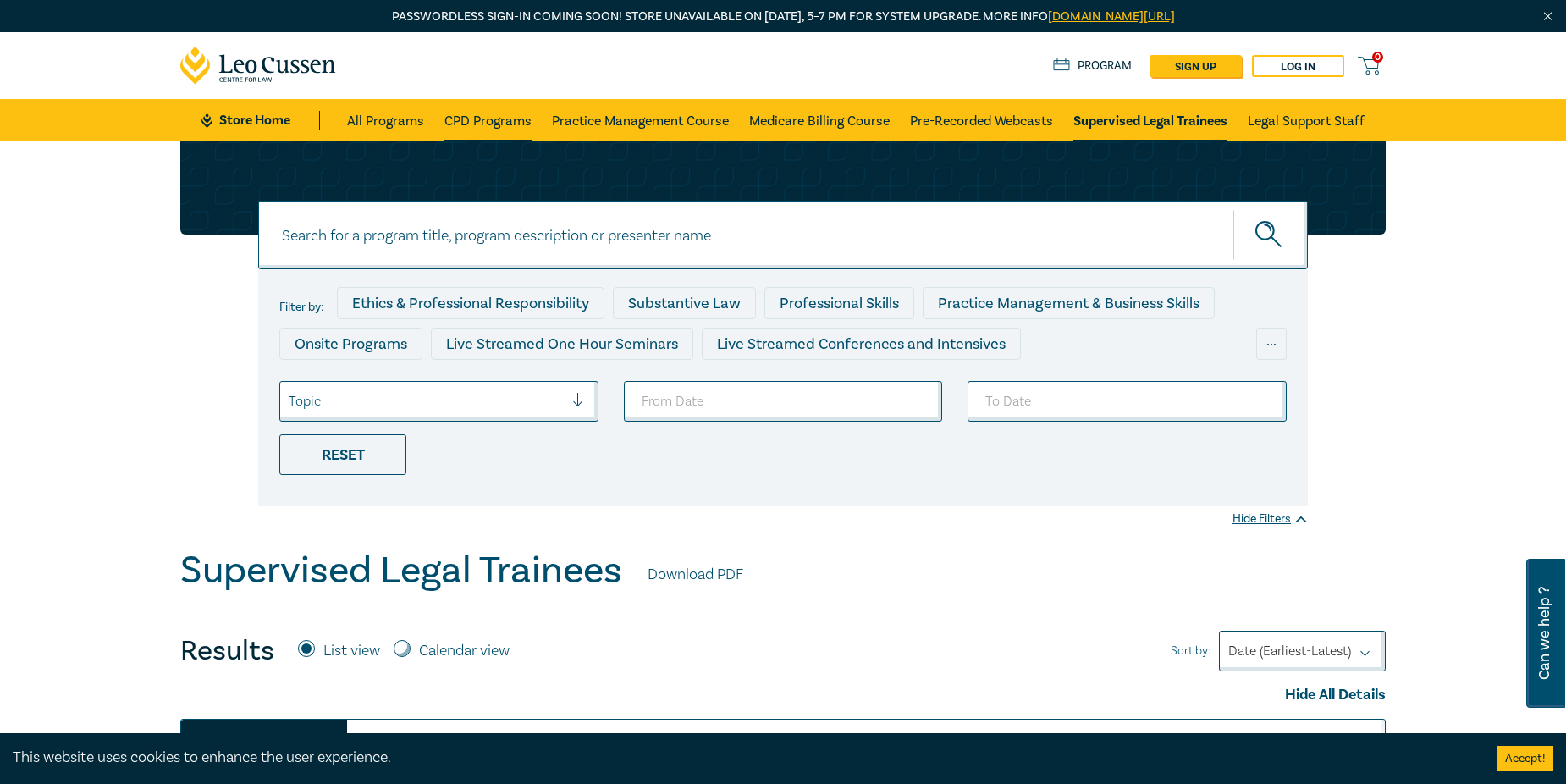
click at [495, 117] on link "CPD Programs" at bounding box center [488, 120] width 87 height 43
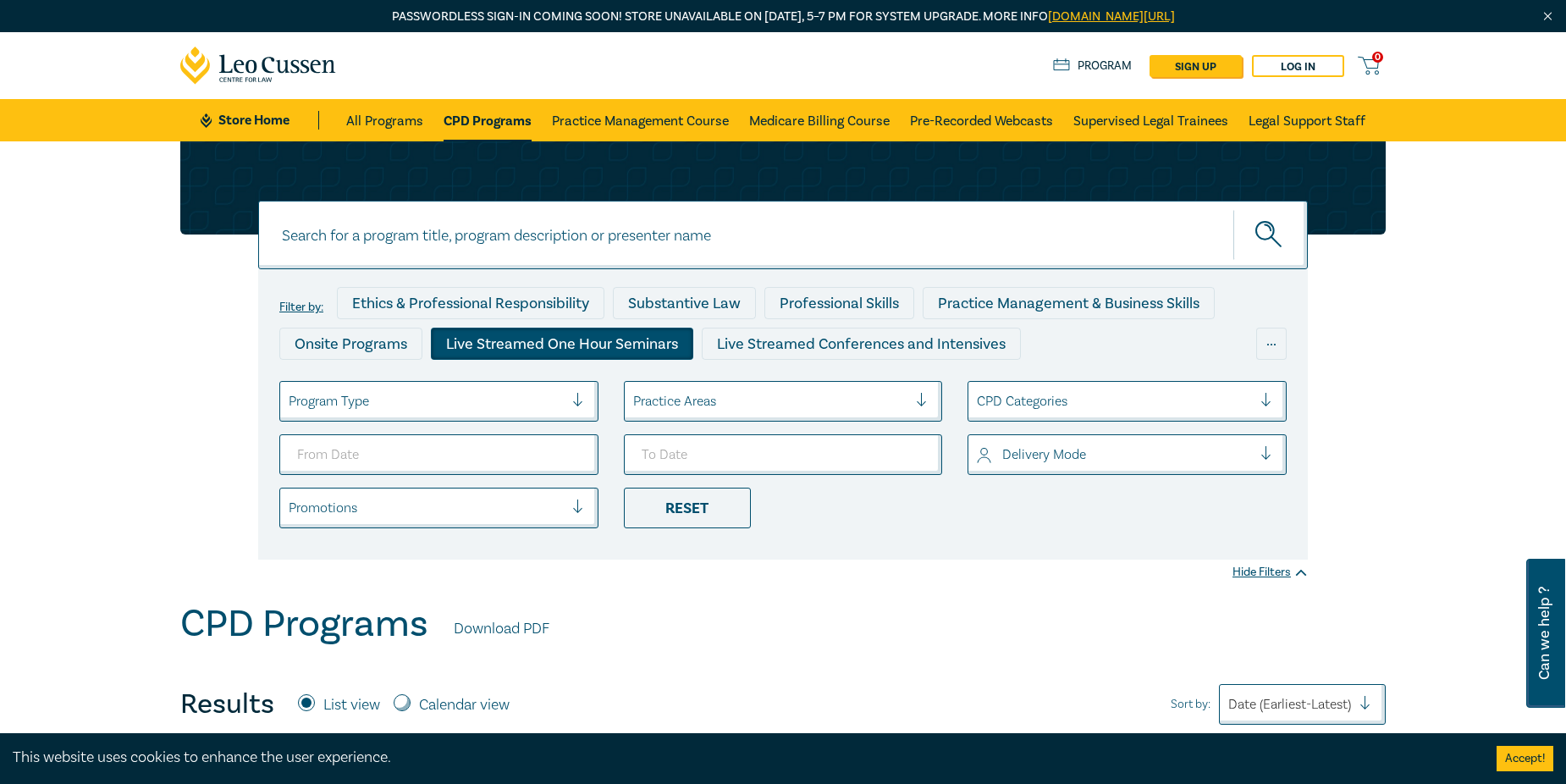
drag, startPoint x: 451, startPoint y: 307, endPoint x: 475, endPoint y: 350, distance: 49.2
click at [451, 307] on div "Ethics & Professional Responsibility" at bounding box center [470, 303] width 267 height 32
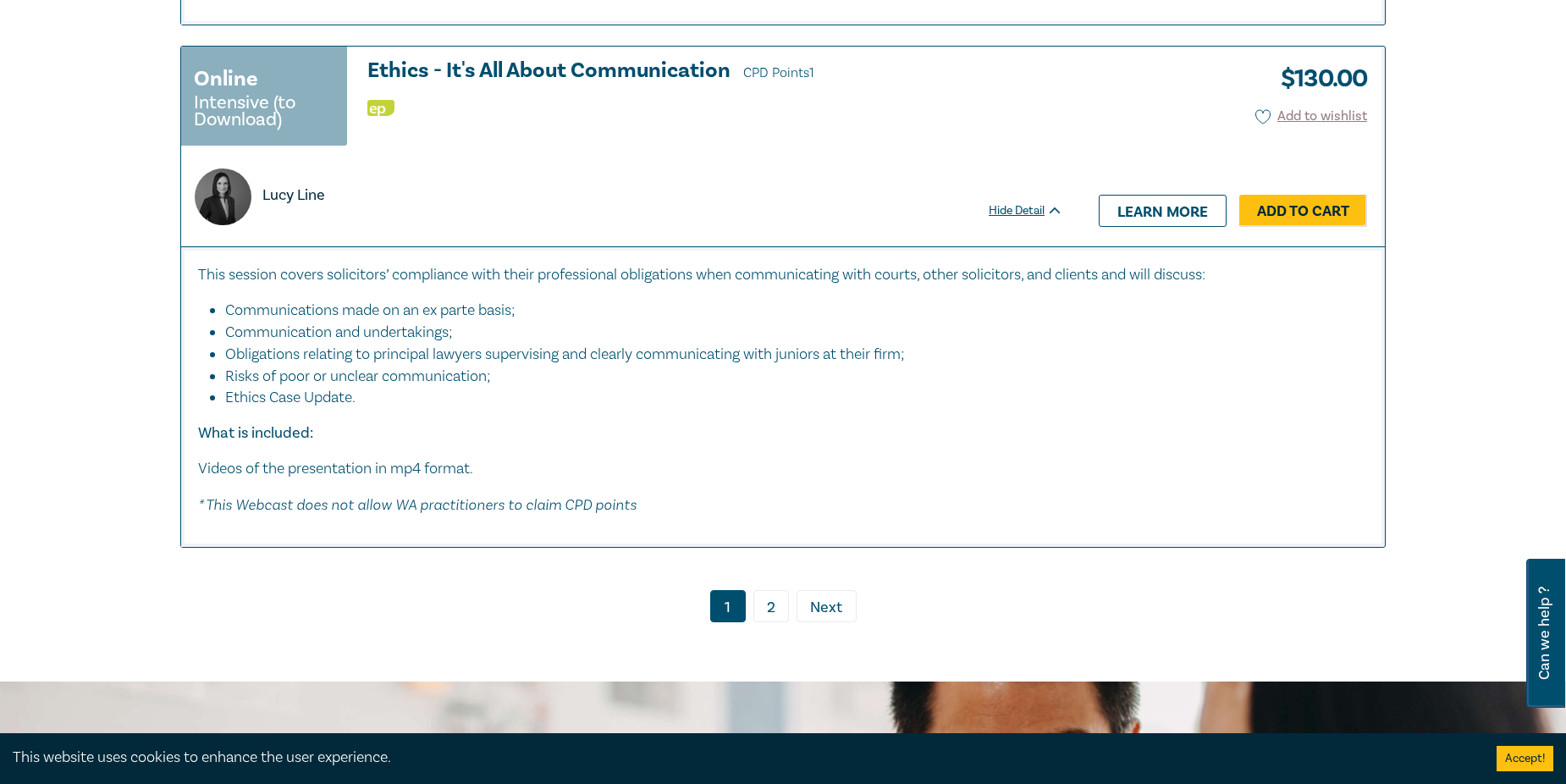
scroll to position [6685, 0]
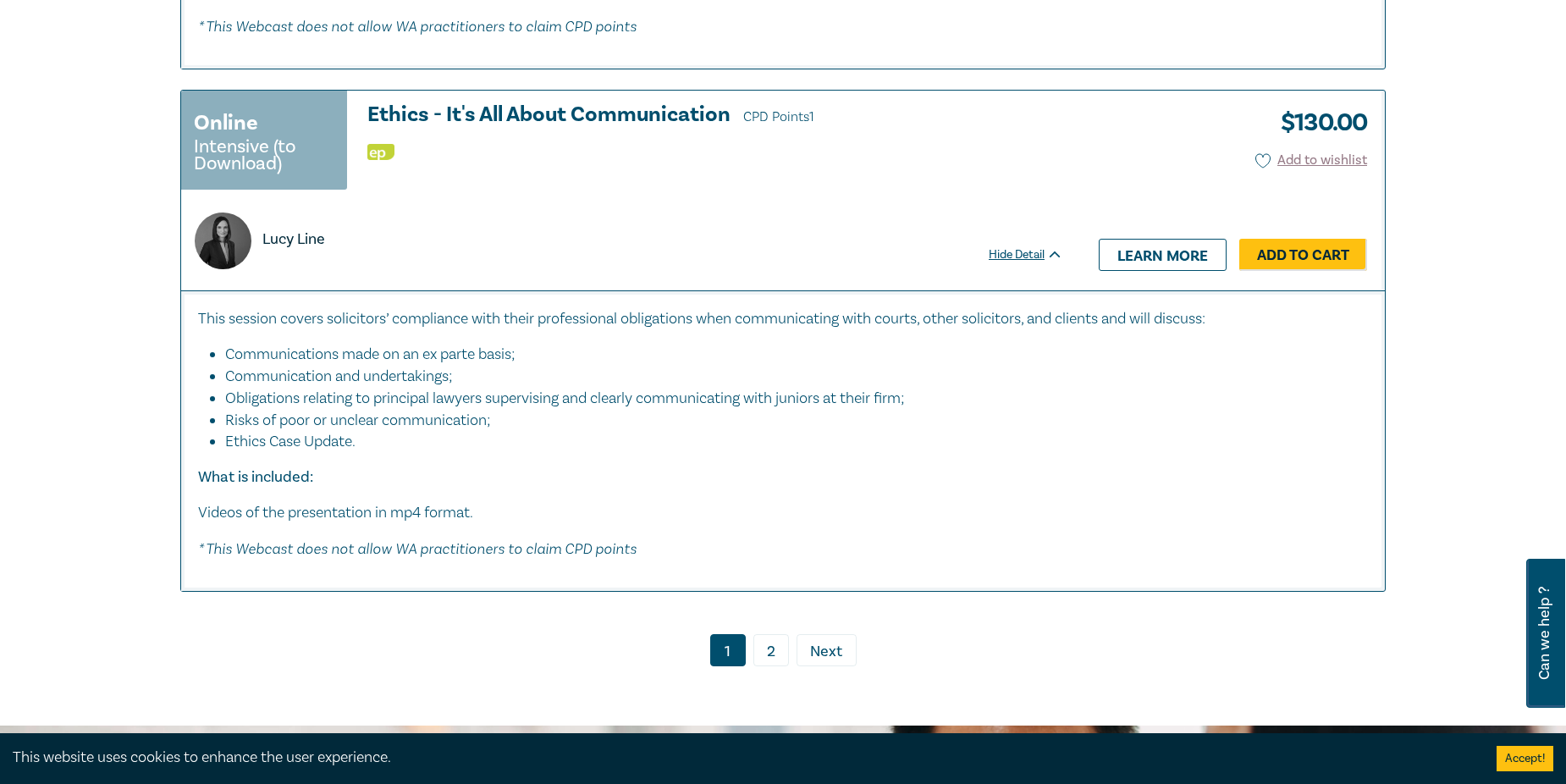
click at [762, 666] on link "2" at bounding box center [772, 650] width 36 height 32
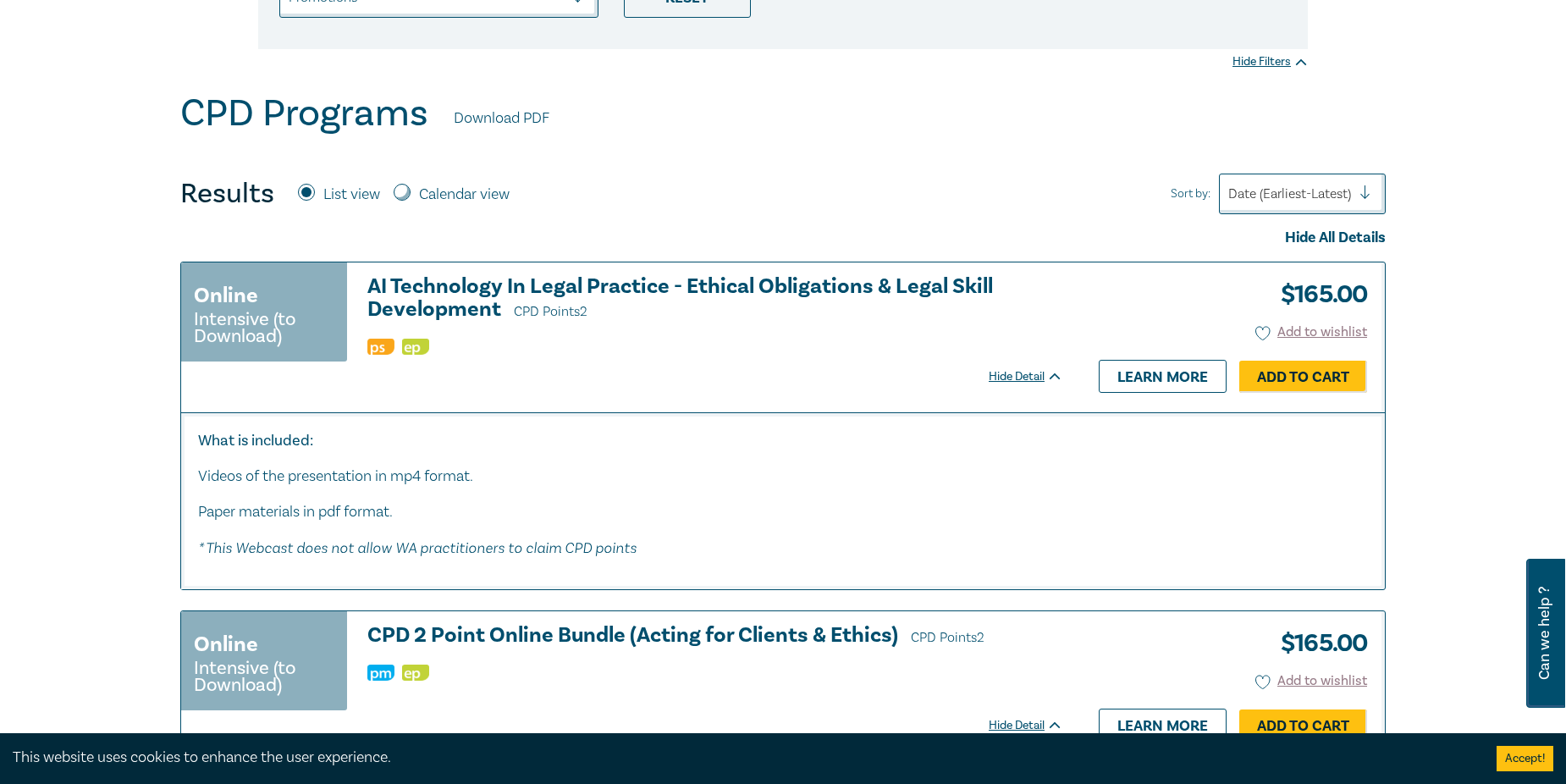
scroll to position [169, 0]
